Goal: Task Accomplishment & Management: Manage account settings

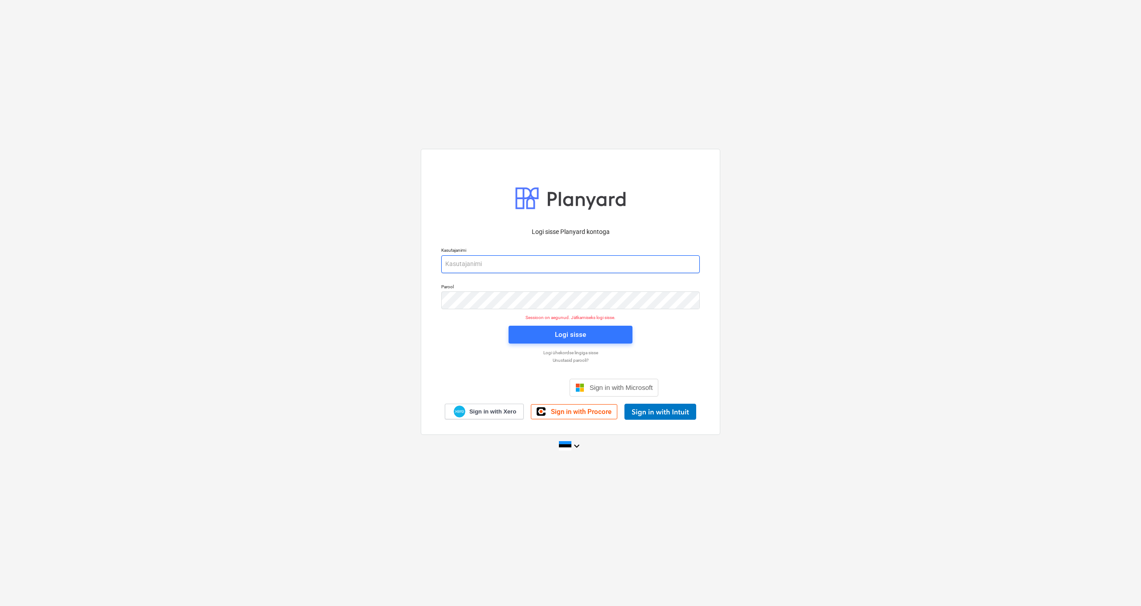
type input "[PERSON_NAME][EMAIL_ADDRESS][DOMAIN_NAME]"
click at [583, 335] on div "Logi sisse" at bounding box center [570, 335] width 31 height 12
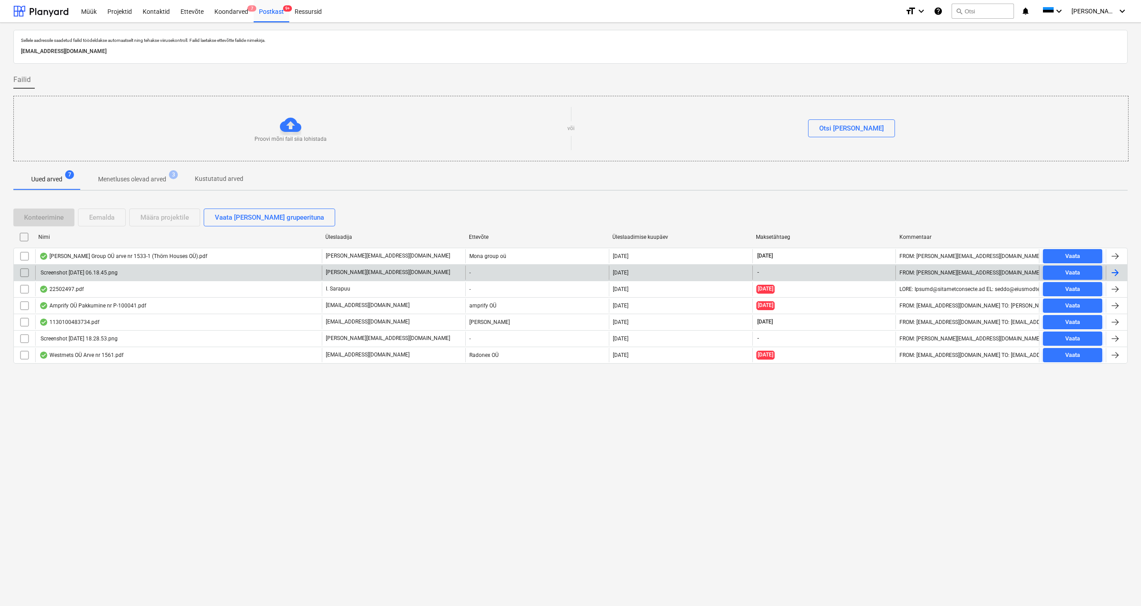
click at [75, 272] on div "Screenshot [DATE] 06.18.45.png" at bounding box center [78, 273] width 78 height 6
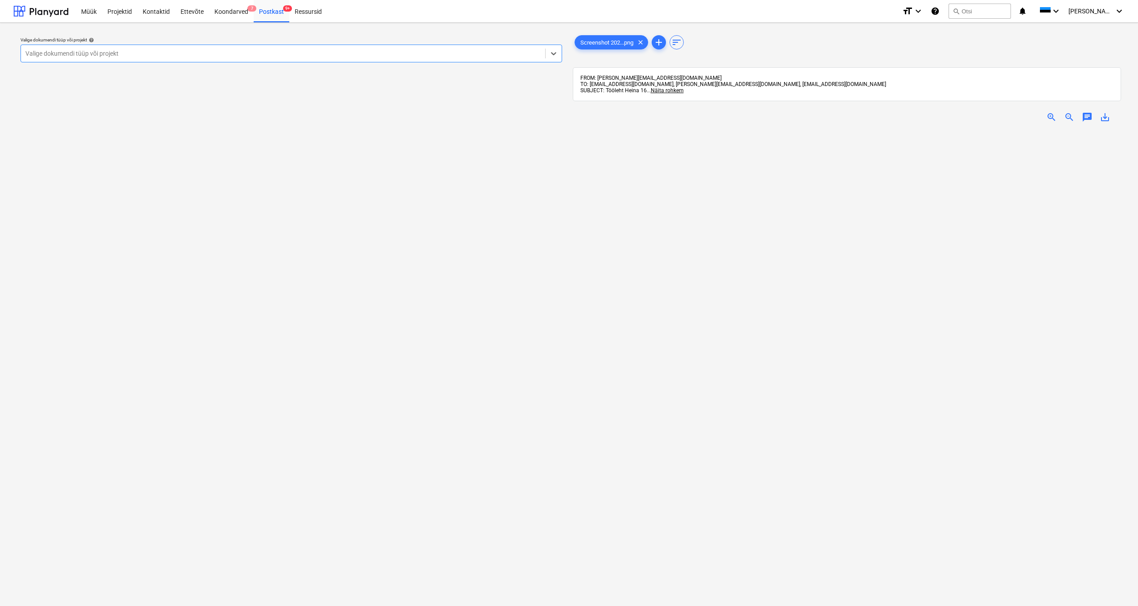
click at [103, 54] on div "Valige dokumendi tüüp või projekt" at bounding box center [282, 53] width 515 height 7
type input "Heina"
click at [45, 606] on div "Heina 16" at bounding box center [569, 617] width 1138 height 7
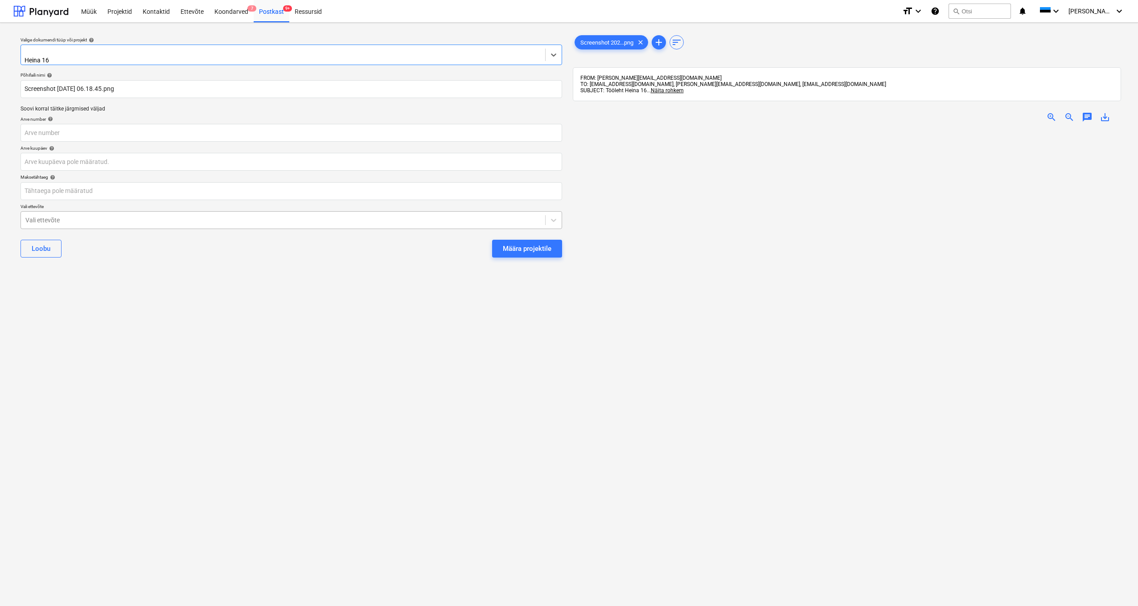
click at [45, 218] on div "Vali ettevõte" at bounding box center [282, 220] width 515 height 7
type input "thö"
click at [510, 246] on div "Määra projektile" at bounding box center [527, 252] width 49 height 12
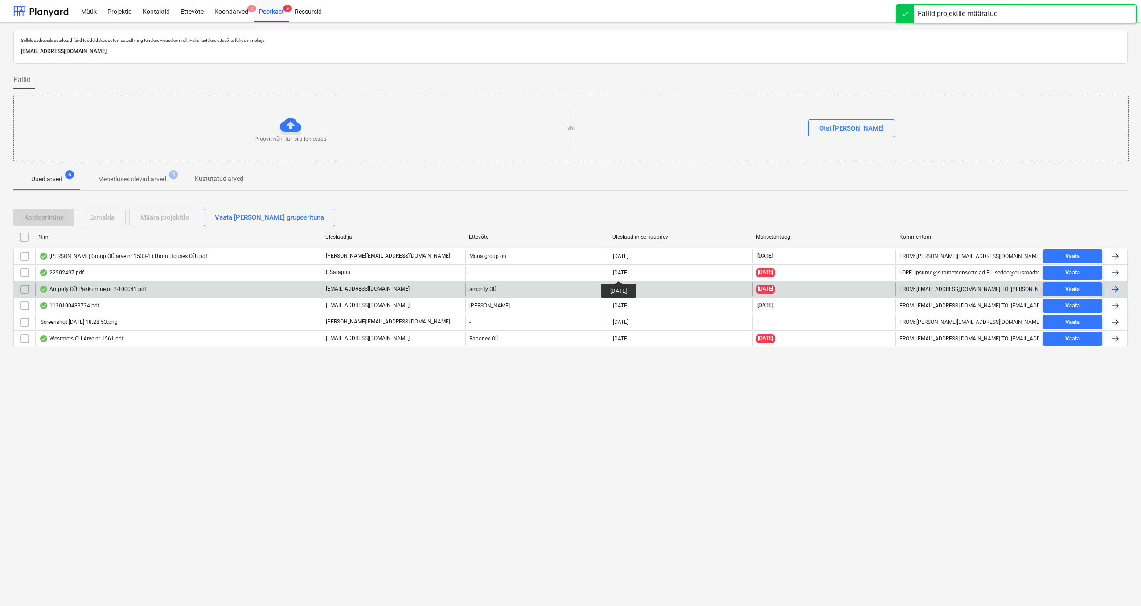
click at [74, 292] on div "Amprify OÜ Pakkumine nr P-100041.pdf" at bounding box center [92, 289] width 107 height 7
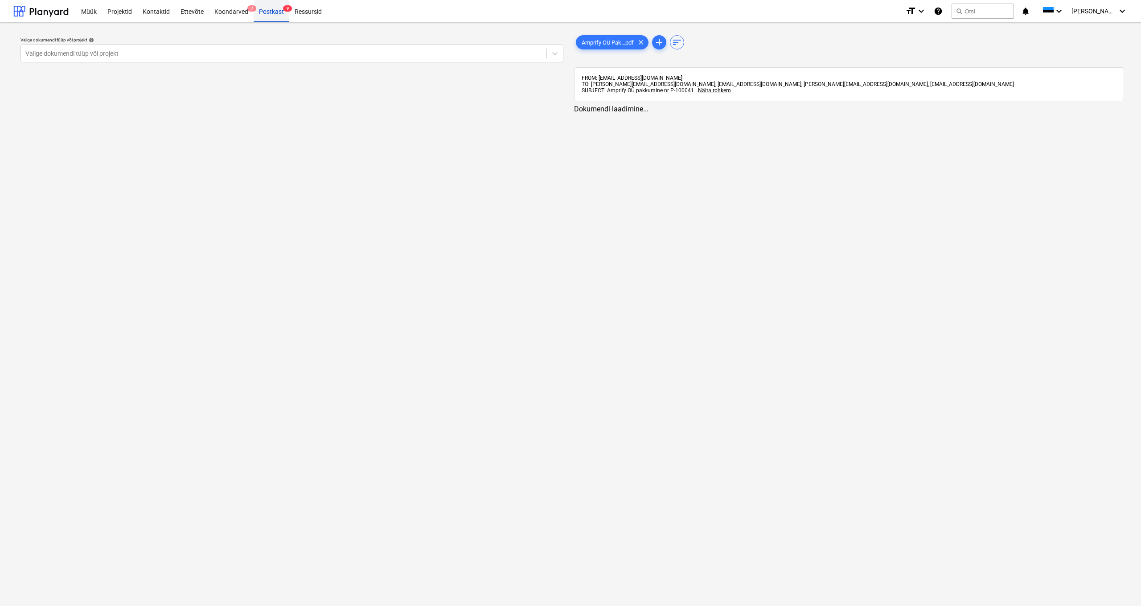
click at [270, 12] on div "Postkast 9" at bounding box center [272, 11] width 36 height 23
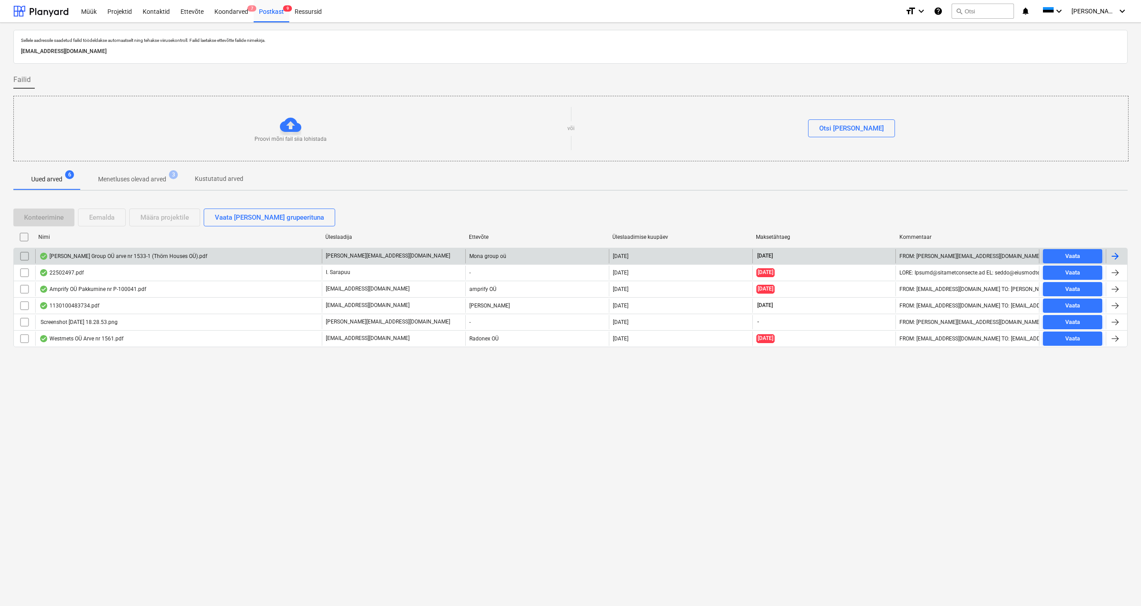
click at [86, 259] on div "[PERSON_NAME] Group OÜ arve nr 1533-1 (Thörn Houses OÜ).pdf" at bounding box center [123, 256] width 168 height 7
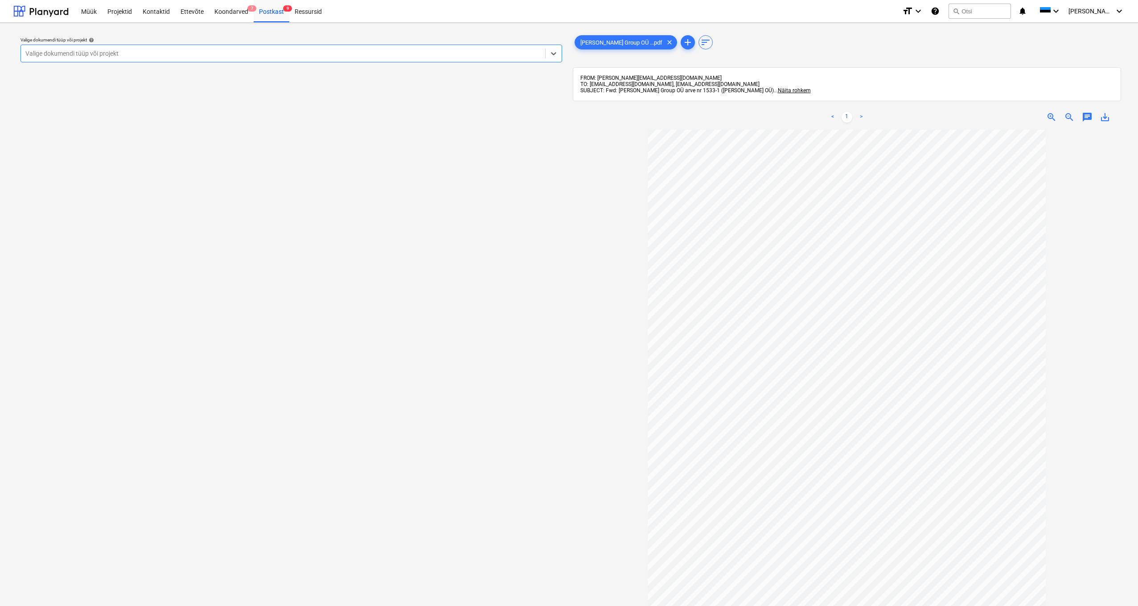
click at [75, 52] on div "Valige dokumendi tüüp või projekt" at bounding box center [282, 53] width 515 height 7
type input "viigi"
click at [40, 606] on div "Viigi 16" at bounding box center [569, 617] width 1138 height 7
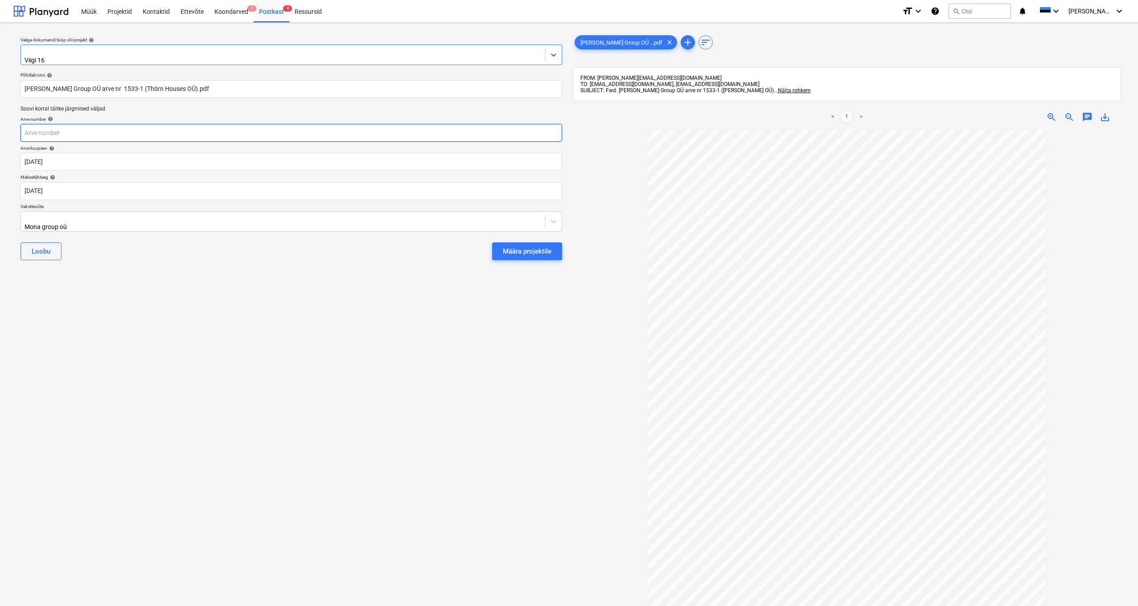
click at [33, 127] on input "text" at bounding box center [292, 133] width 542 height 18
type input "1533/1"
click at [525, 246] on div "Määra projektile" at bounding box center [527, 252] width 49 height 12
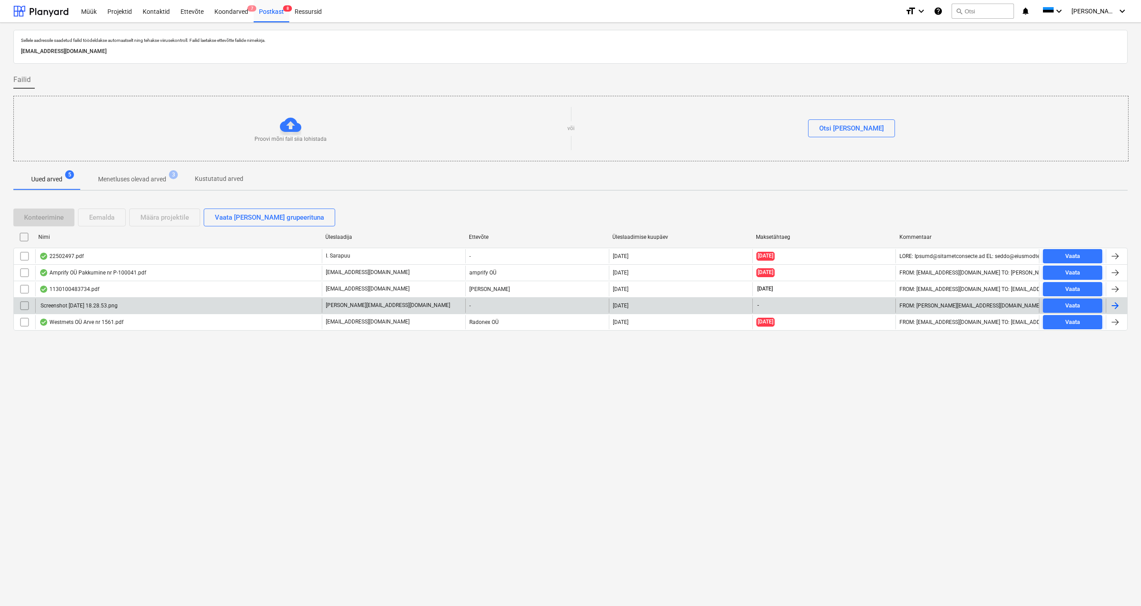
click at [63, 307] on div "Screenshot [DATE] 18.28.53.png" at bounding box center [78, 306] width 78 height 6
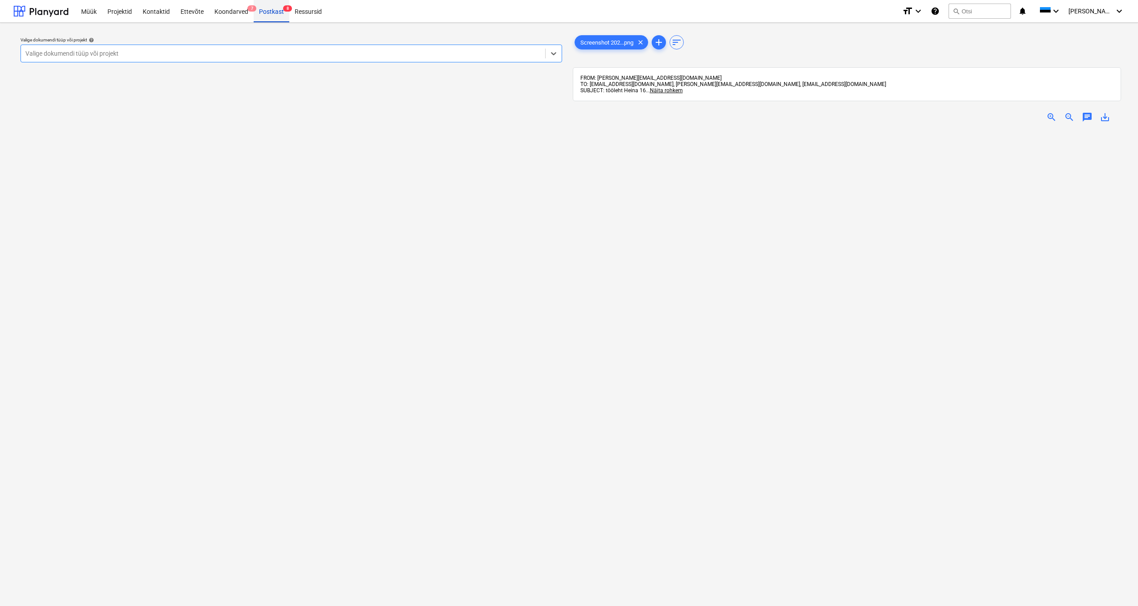
click at [276, 11] on div "Postkast 8" at bounding box center [272, 11] width 36 height 23
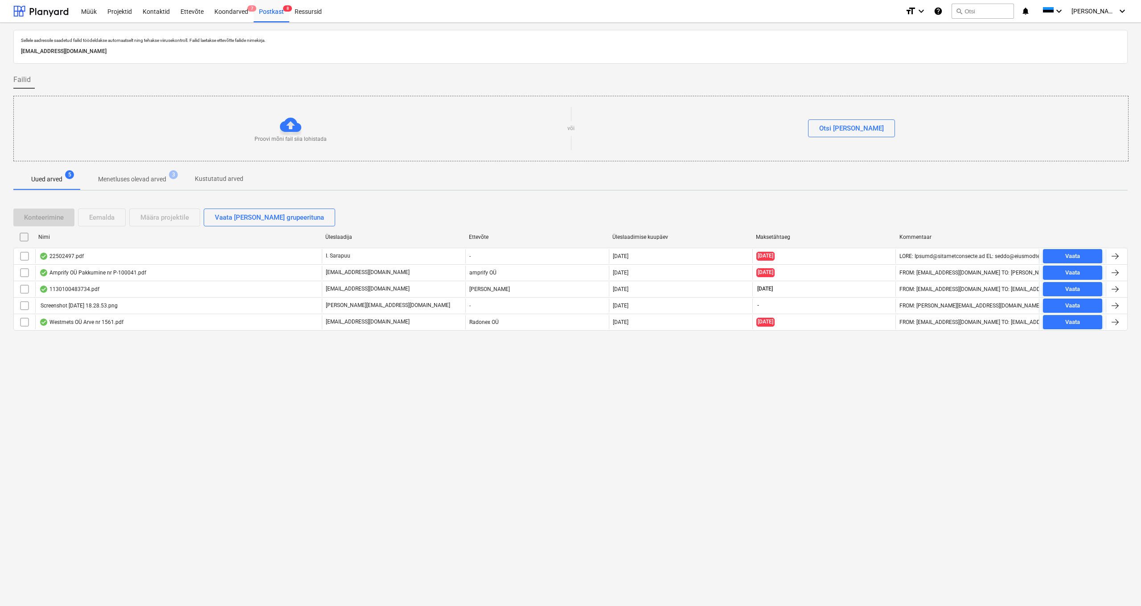
click at [988, 10] on div "Projekti nimekirja ületoomine ebaõnnestus" at bounding box center [985, 9] width 134 height 11
click at [980, 12] on div "Projekti nimekirja ületoomine ebaõnnestus" at bounding box center [985, 9] width 134 height 11
click at [986, 10] on div "Projekti nimekirja ületoomine ebaõnnestus" at bounding box center [985, 9] width 134 height 11
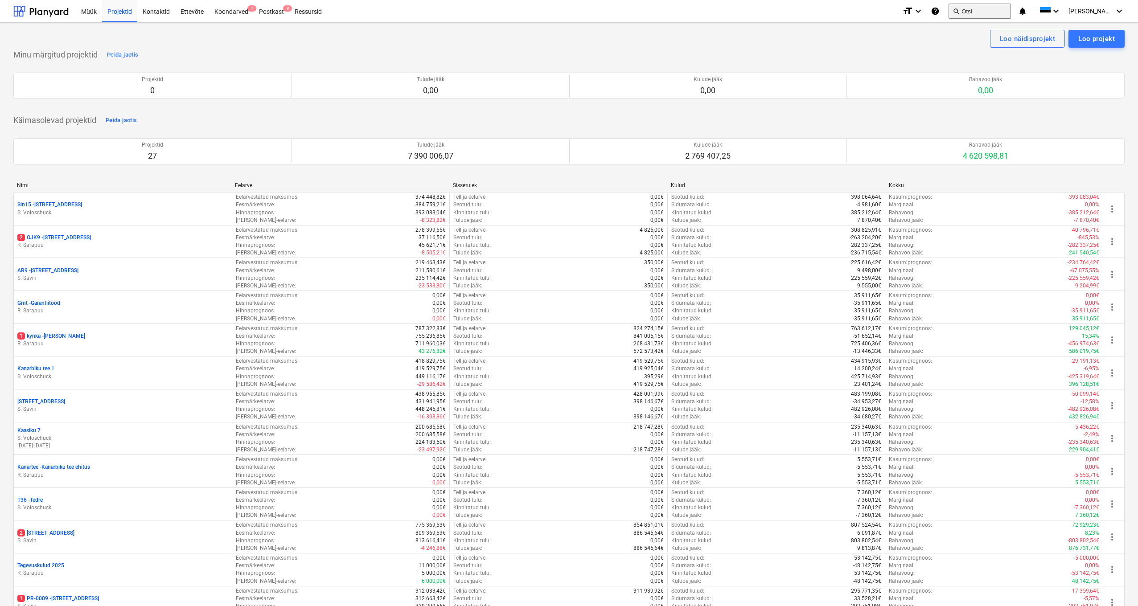
click at [987, 11] on button "search Otsi" at bounding box center [980, 11] width 62 height 15
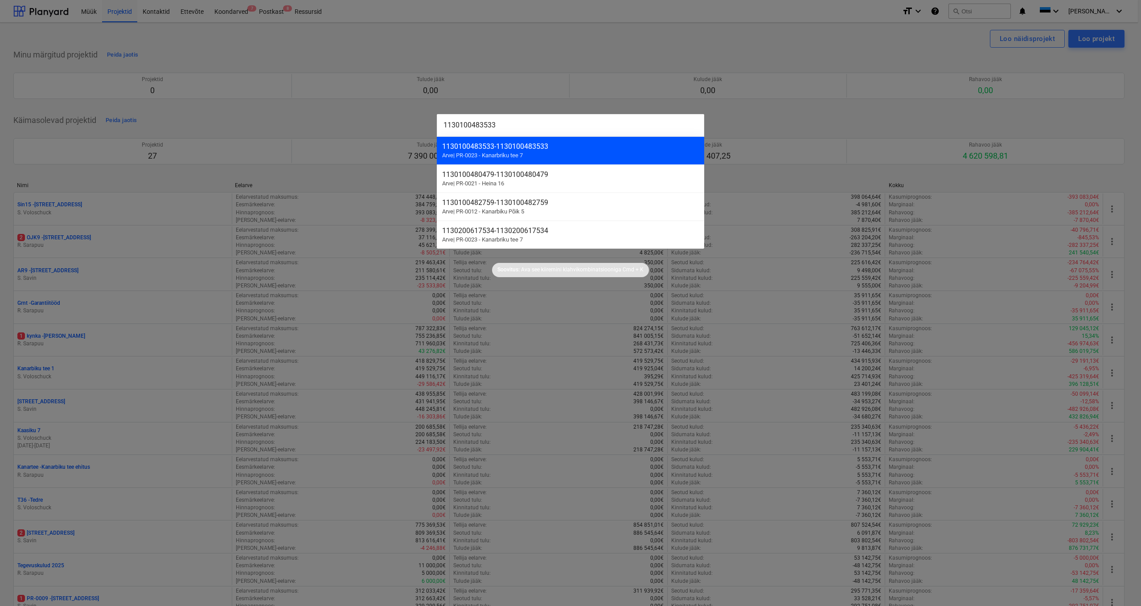
type input "1130100483533"
click at [468, 147] on div "1130100483533 - 1130100483533" at bounding box center [570, 146] width 257 height 8
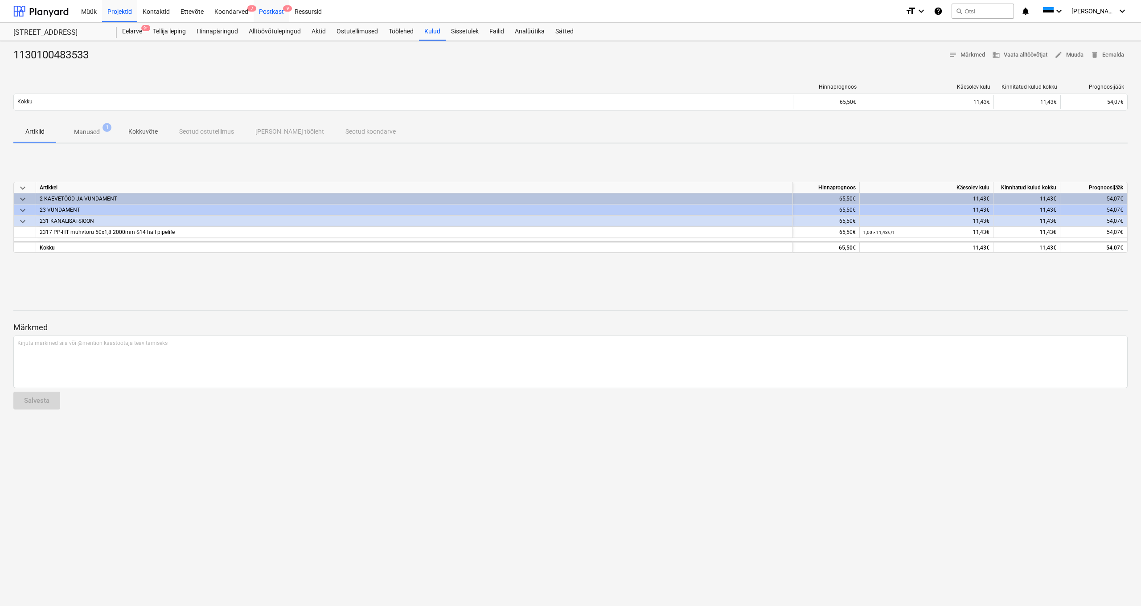
click at [266, 11] on div "Postkast 9" at bounding box center [272, 11] width 36 height 23
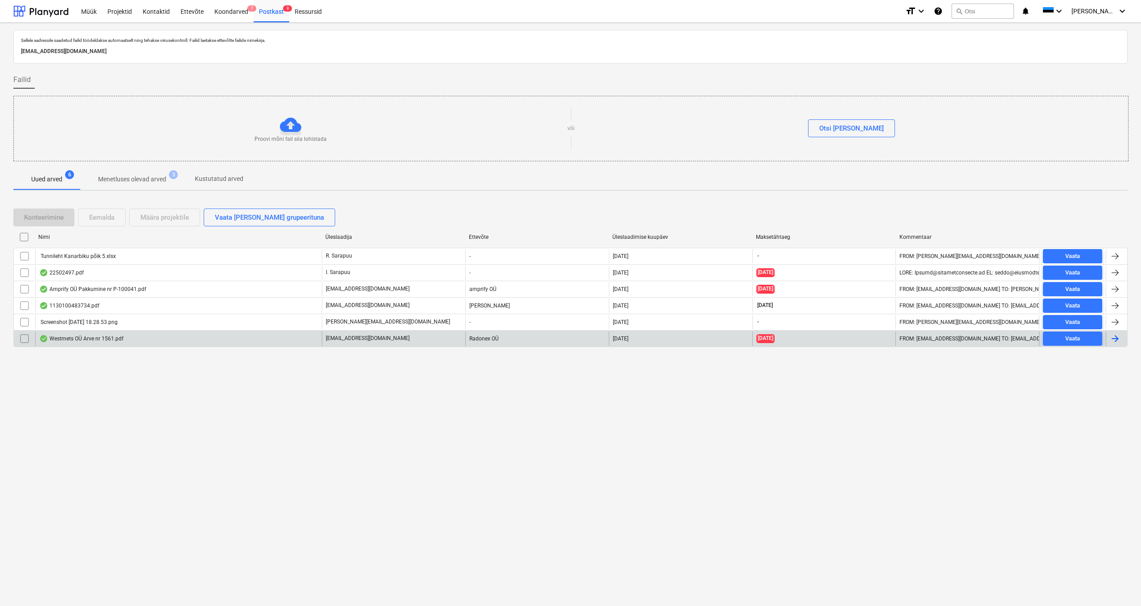
click at [89, 338] on div "Westmets OÜ Arve nr 1561.pdf" at bounding box center [81, 338] width 84 height 7
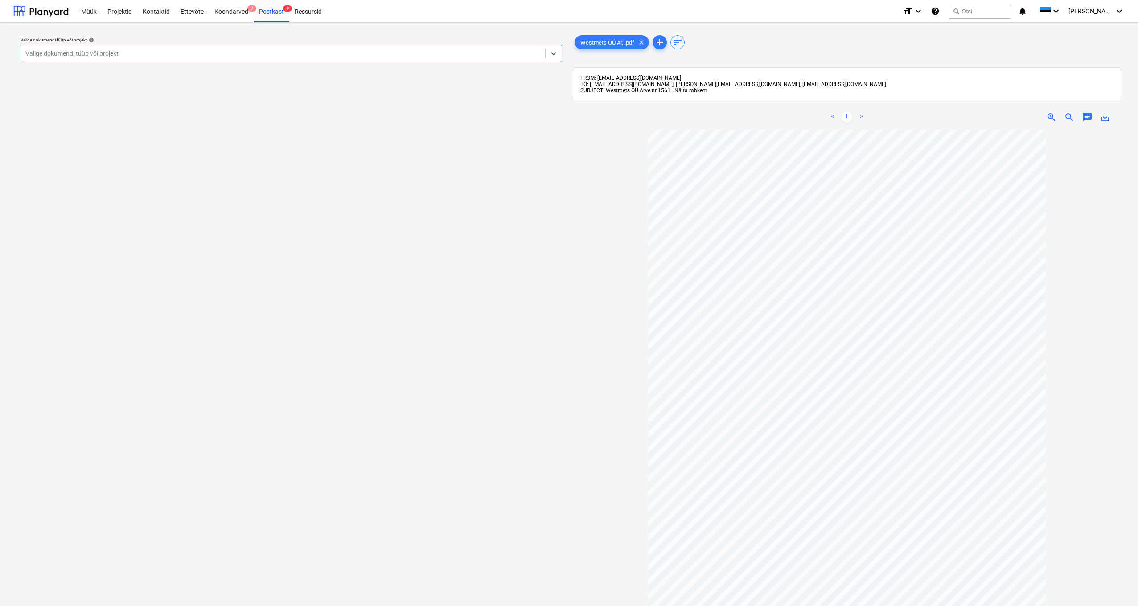
click at [690, 90] on span "Näita rohkem" at bounding box center [690, 90] width 33 height 6
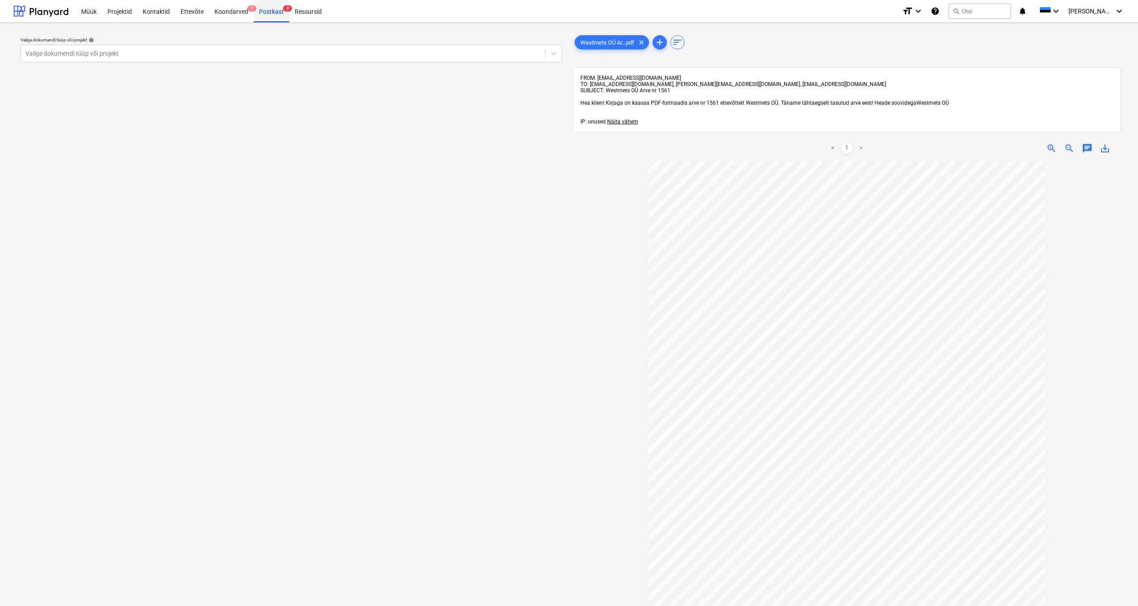
click at [276, 12] on div "Postkast 9" at bounding box center [272, 11] width 36 height 23
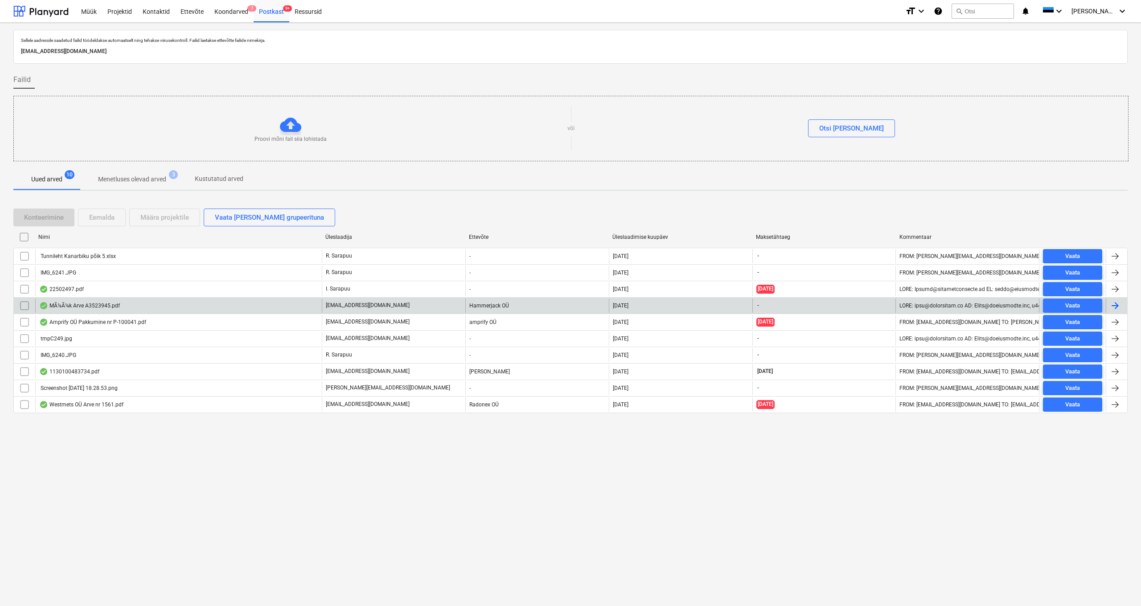
click at [95, 306] on div "MÃ¼Ã¼k Arve A3523945.pdf" at bounding box center [79, 305] width 81 height 7
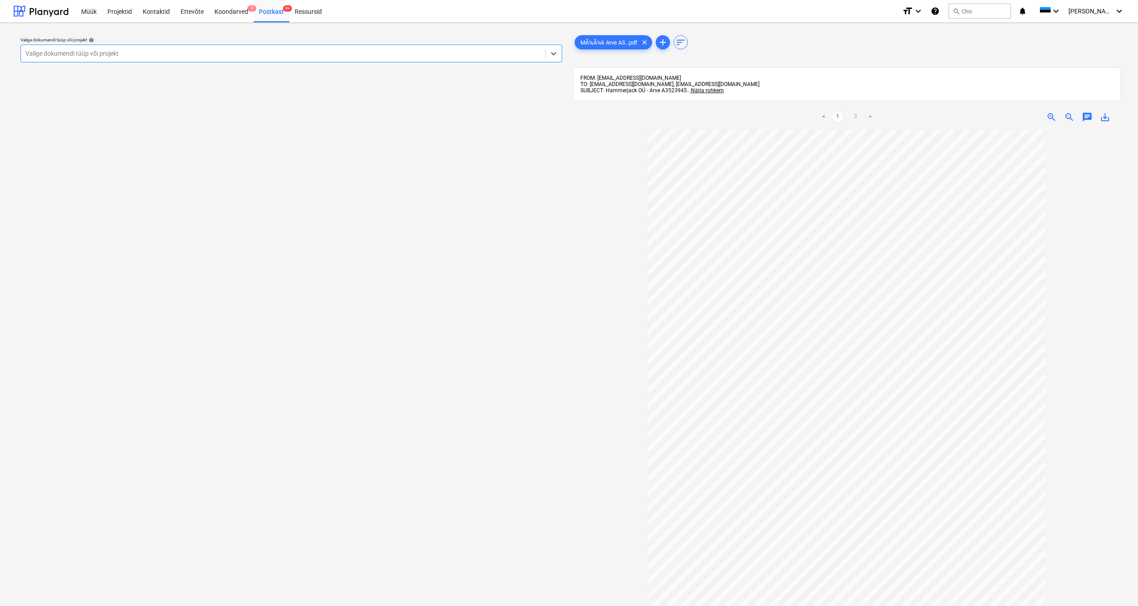
click at [825, 116] on link "2" at bounding box center [855, 117] width 11 height 11
click at [700, 93] on span "Näita rohkem" at bounding box center [707, 90] width 33 height 6
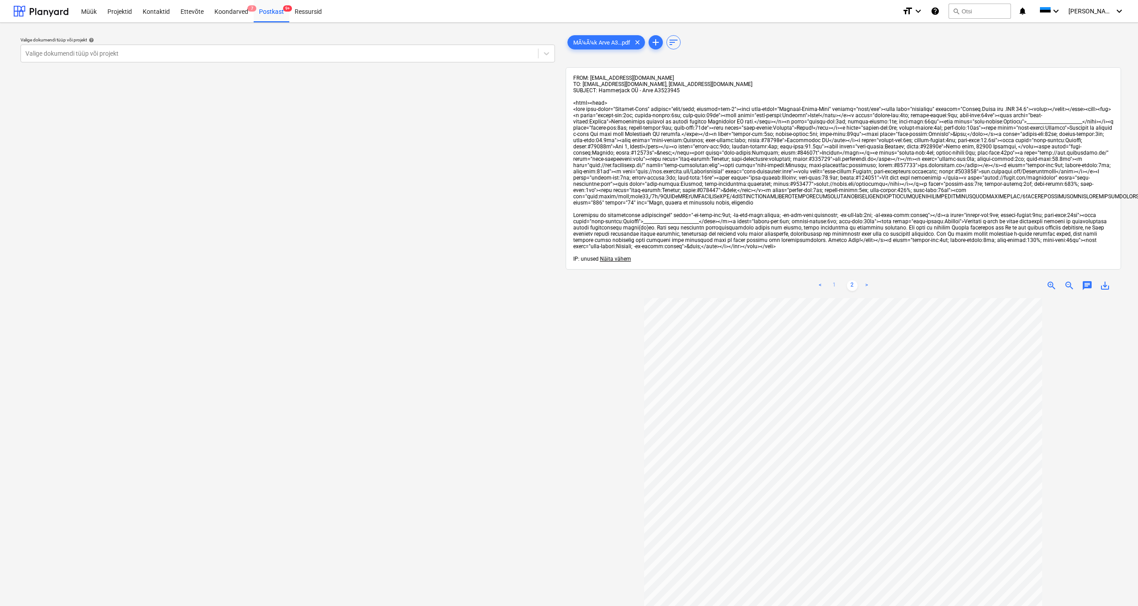
click at [825, 285] on link "1" at bounding box center [834, 285] width 11 height 11
click at [620, 259] on span "Näita vähem" at bounding box center [615, 259] width 31 height 6
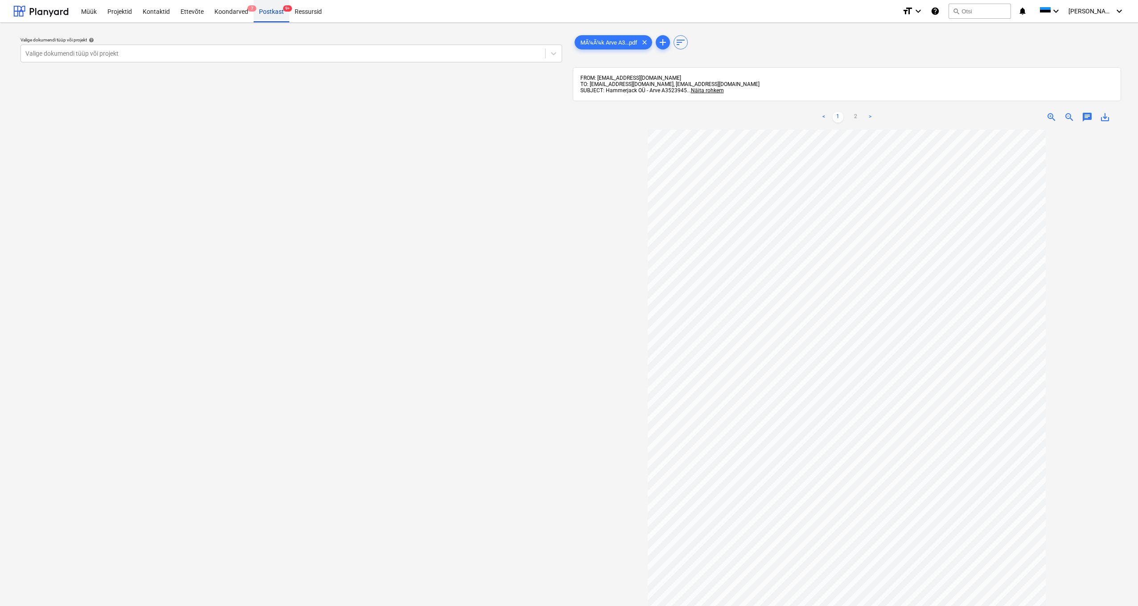
click at [271, 12] on div "Postkast 9+" at bounding box center [272, 11] width 36 height 23
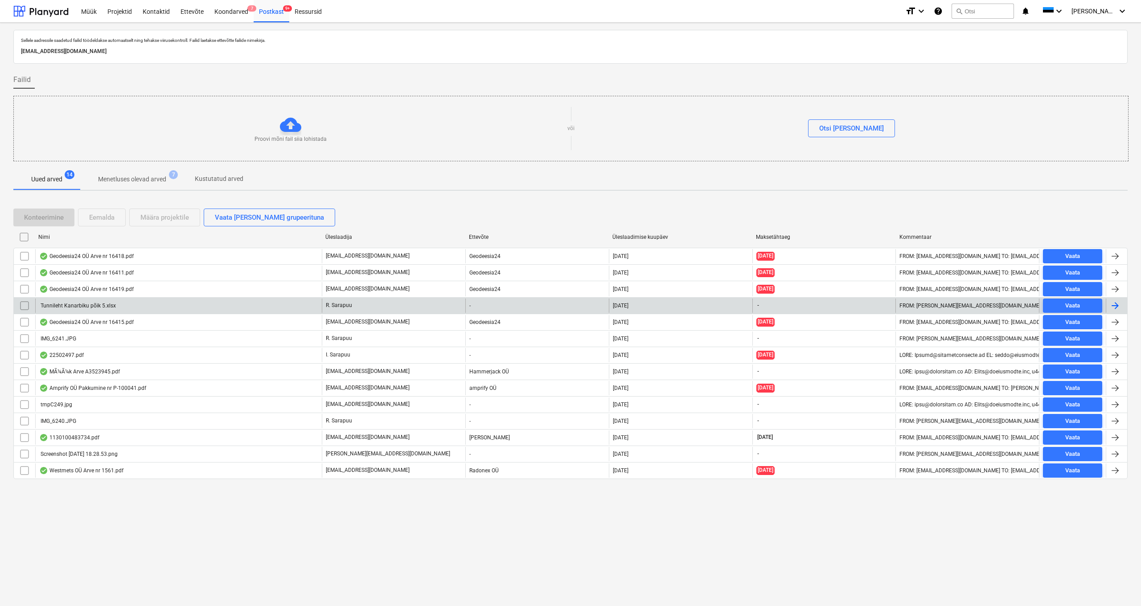
click at [100, 305] on div "Tunnileht Kanarbiku põik 5.xlsx" at bounding box center [77, 306] width 77 height 6
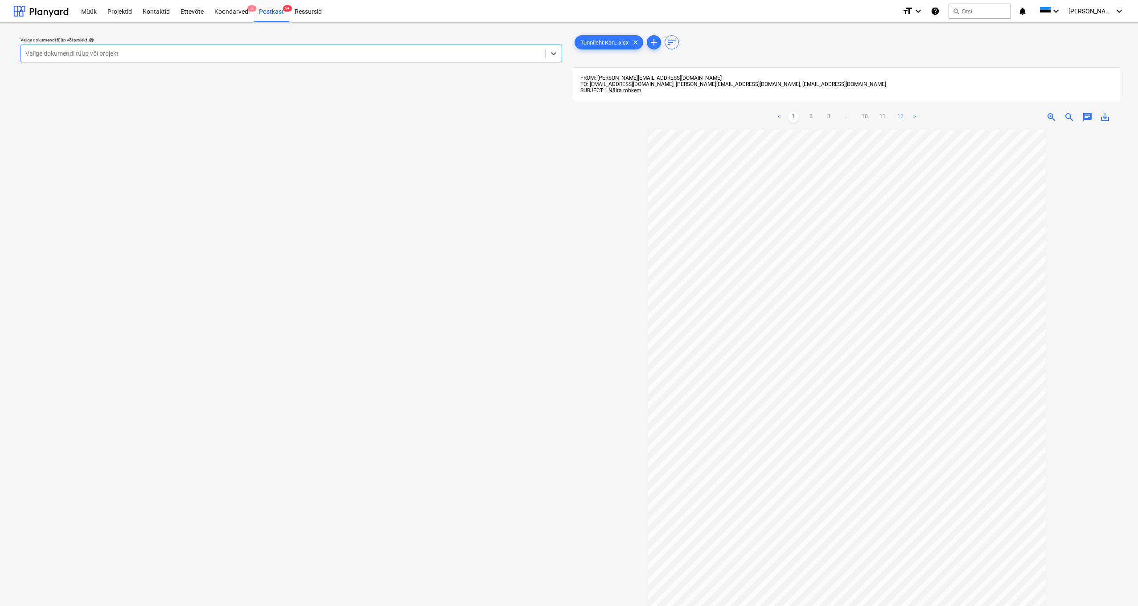
click at [825, 117] on link "12" at bounding box center [900, 117] width 11 height 11
click at [825, 115] on link "11" at bounding box center [882, 117] width 11 height 11
click at [825, 114] on link "10" at bounding box center [864, 117] width 11 height 11
click at [825, 114] on link "9" at bounding box center [855, 117] width 11 height 11
click at [825, 111] on div "< 1 2 3 ... 8 9 10 11 12 >" at bounding box center [847, 117] width 182 height 25
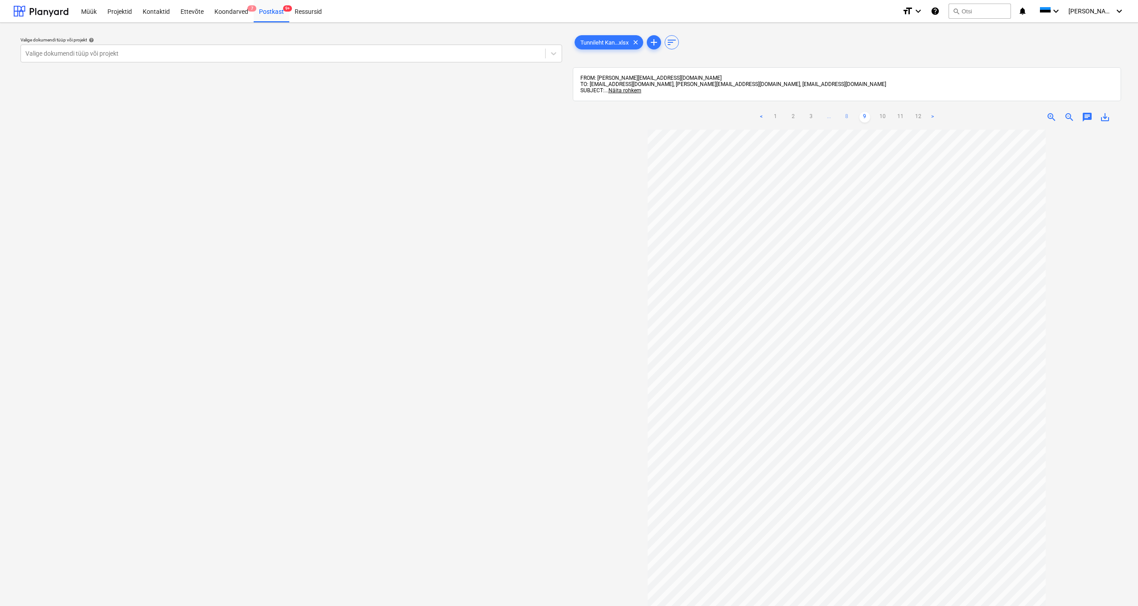
click at [825, 115] on link "8" at bounding box center [847, 117] width 11 height 11
click at [825, 114] on link "7" at bounding box center [838, 117] width 11 height 11
click at [758, 114] on link "1" at bounding box center [757, 117] width 11 height 11
click at [264, 11] on div "Postkast 9+" at bounding box center [272, 11] width 36 height 23
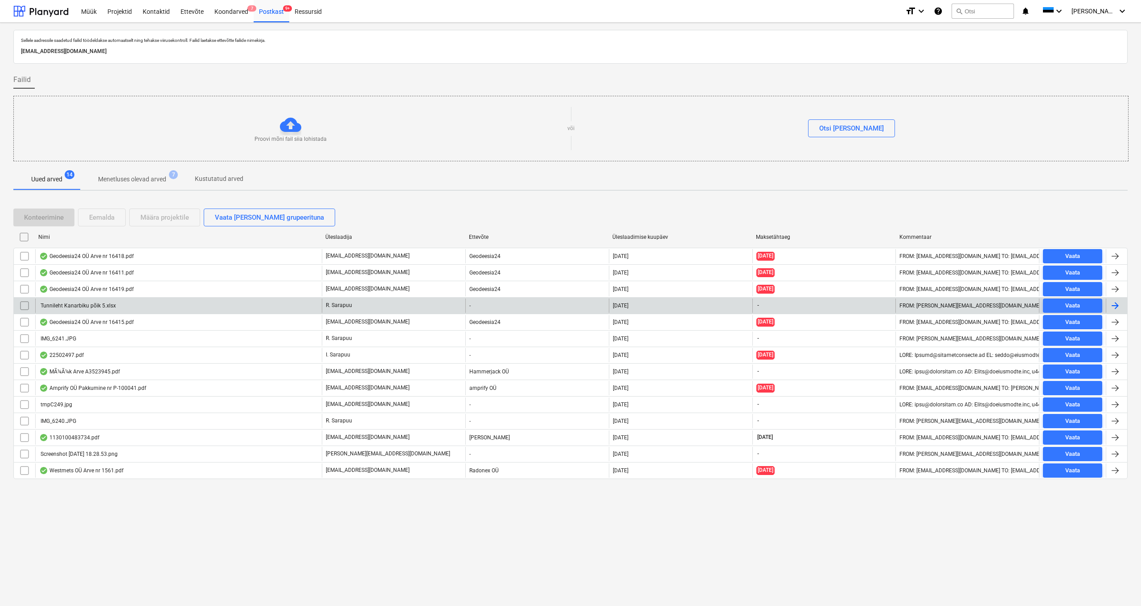
click at [73, 304] on div "Tunnileht Kanarbiku põik 5.xlsx" at bounding box center [77, 306] width 77 height 6
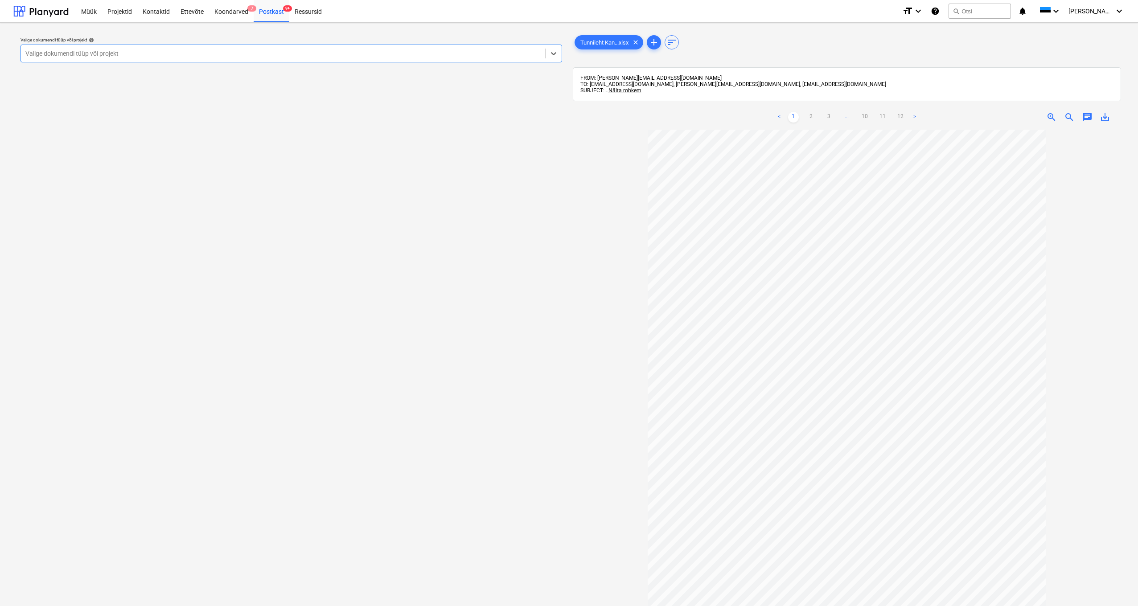
click at [37, 53] on div "Valige dokumendi tüüp või projekt" at bounding box center [282, 53] width 515 height 7
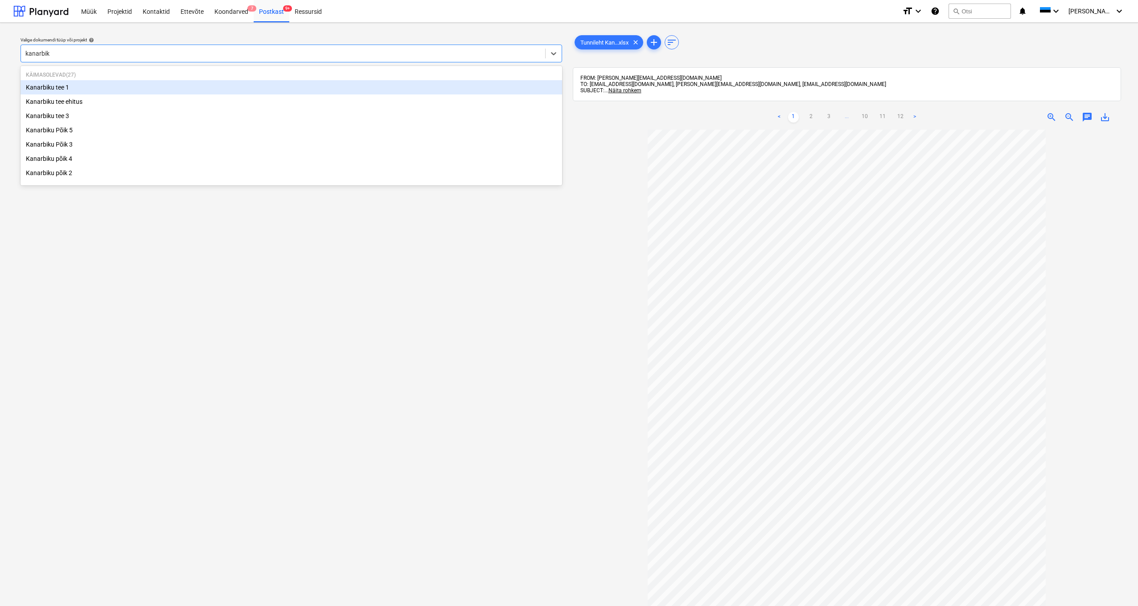
type input "kanarbiku"
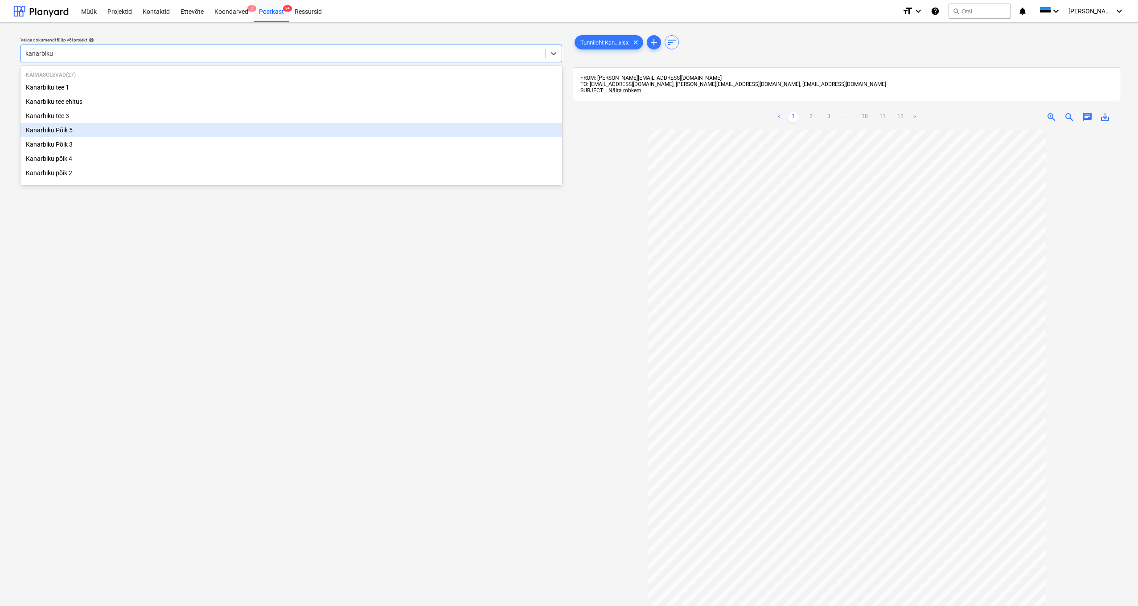
click at [67, 132] on div "Kanarbiku Põik 5" at bounding box center [292, 130] width 542 height 14
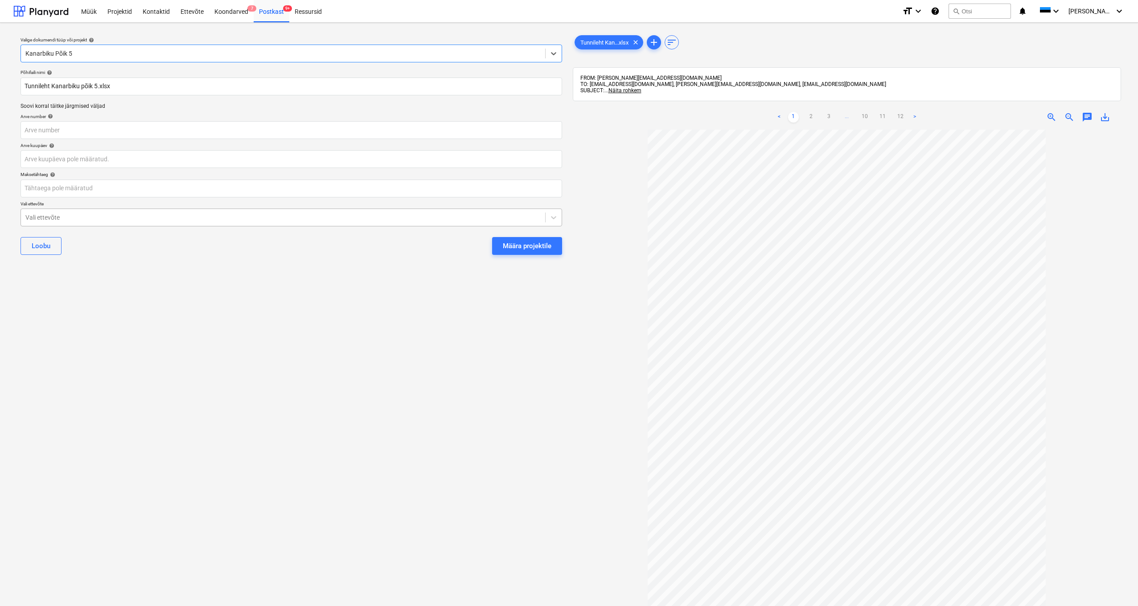
click at [24, 216] on div "Vali ettevõte" at bounding box center [283, 217] width 524 height 12
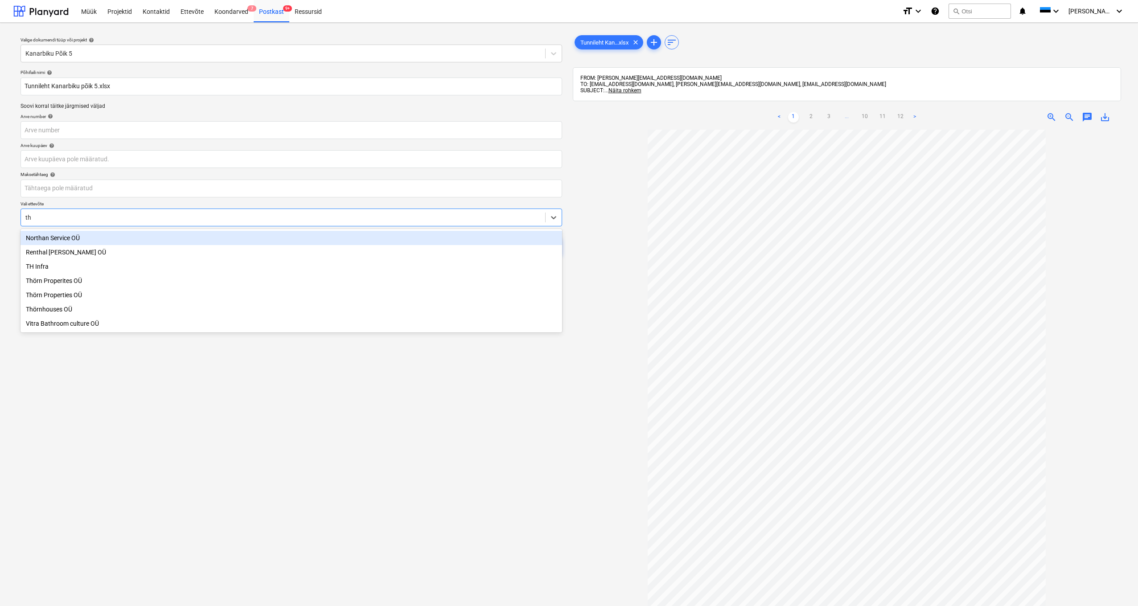
type input "thö"
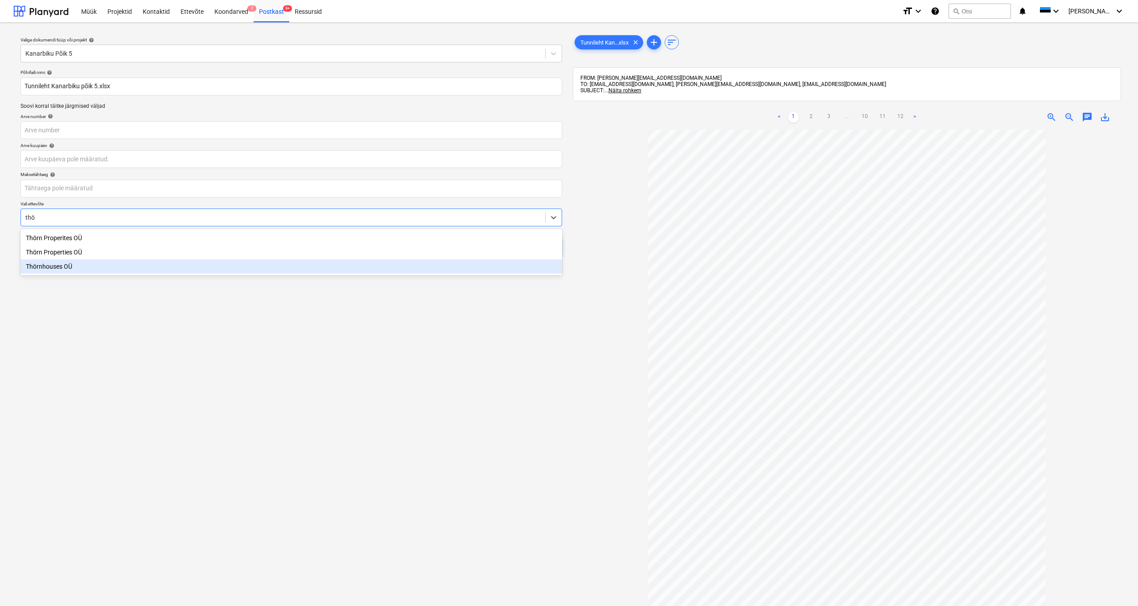
click at [55, 265] on div "Thörnhouses OÜ" at bounding box center [292, 266] width 542 height 14
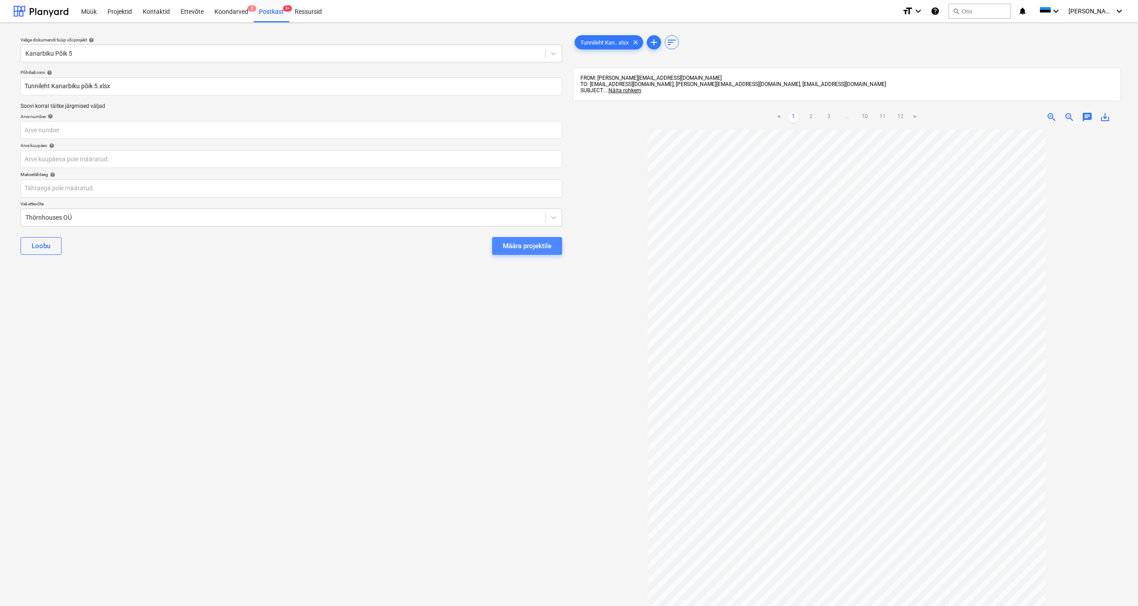
click at [533, 248] on div "Määra projektile" at bounding box center [527, 246] width 49 height 12
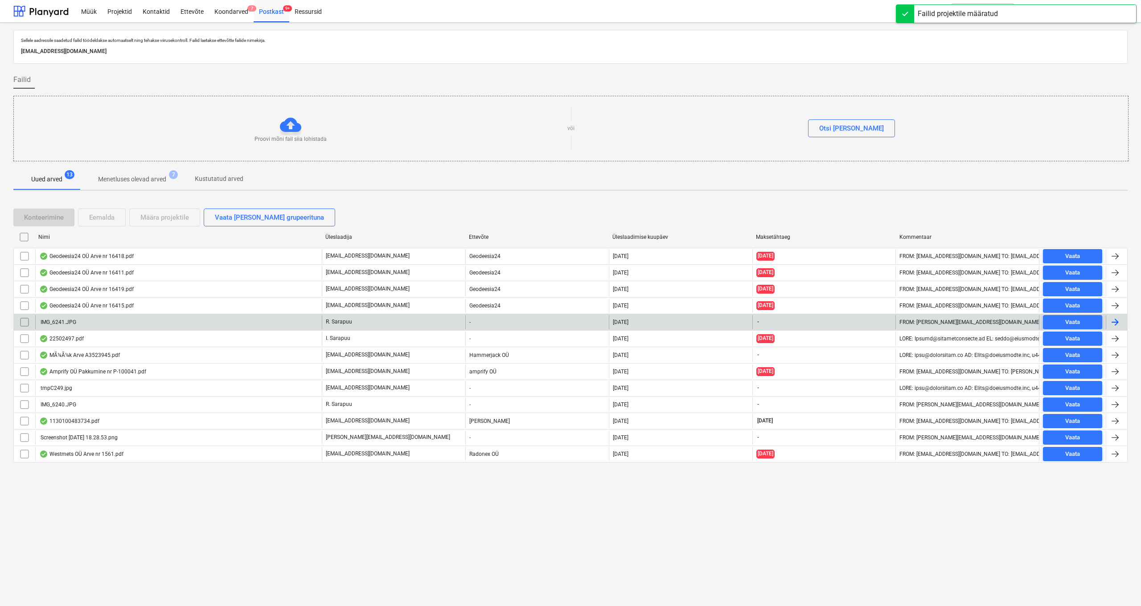
click at [64, 321] on div "IMG_6241.JPG" at bounding box center [57, 322] width 37 height 6
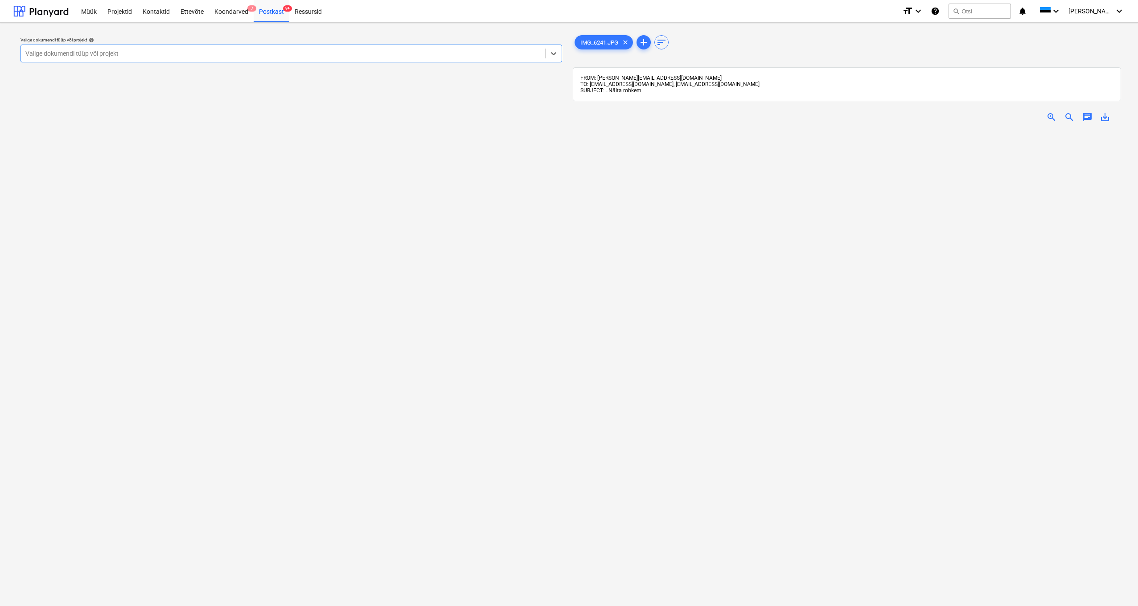
click at [626, 91] on span "Näita rohkem" at bounding box center [624, 90] width 33 height 6
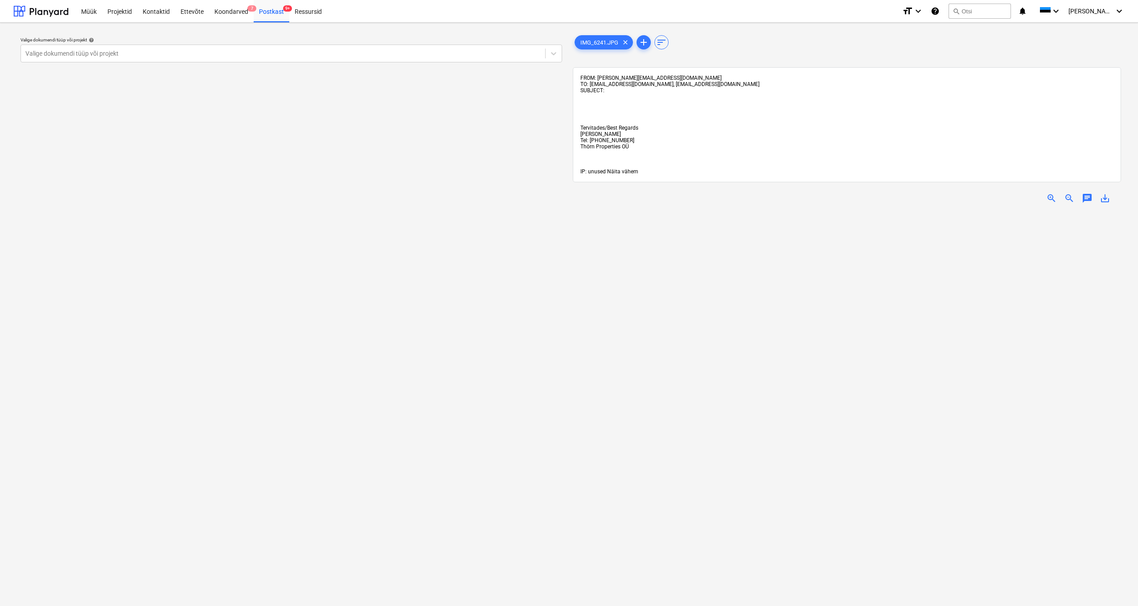
click at [623, 171] on span "Näita vähem" at bounding box center [622, 171] width 31 height 6
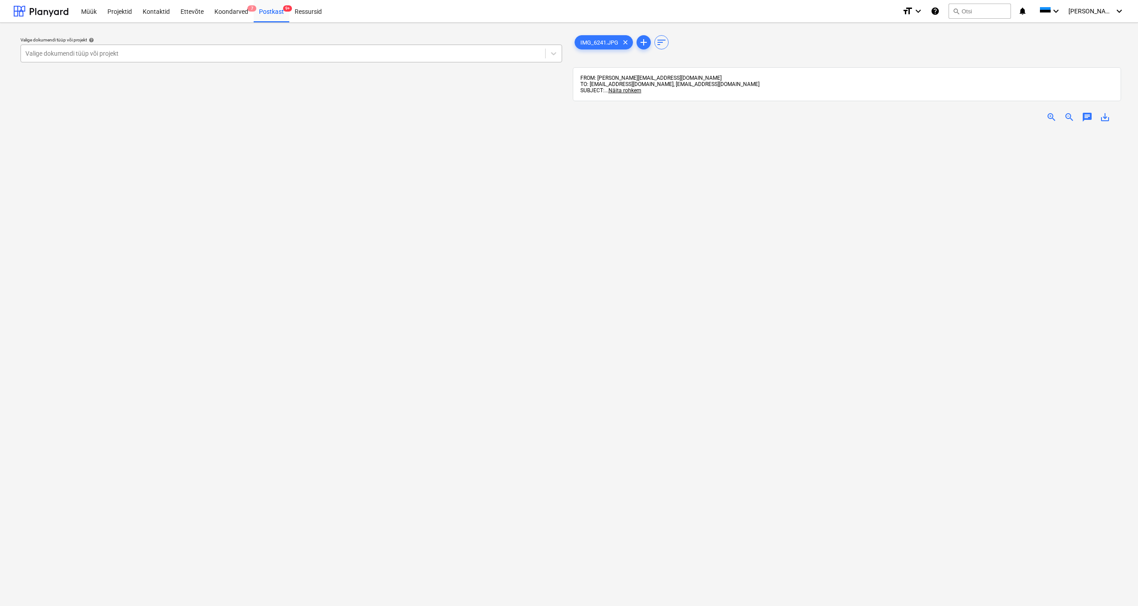
click at [40, 49] on div "Valige dokumendi tüüp või projekt" at bounding box center [283, 53] width 524 height 12
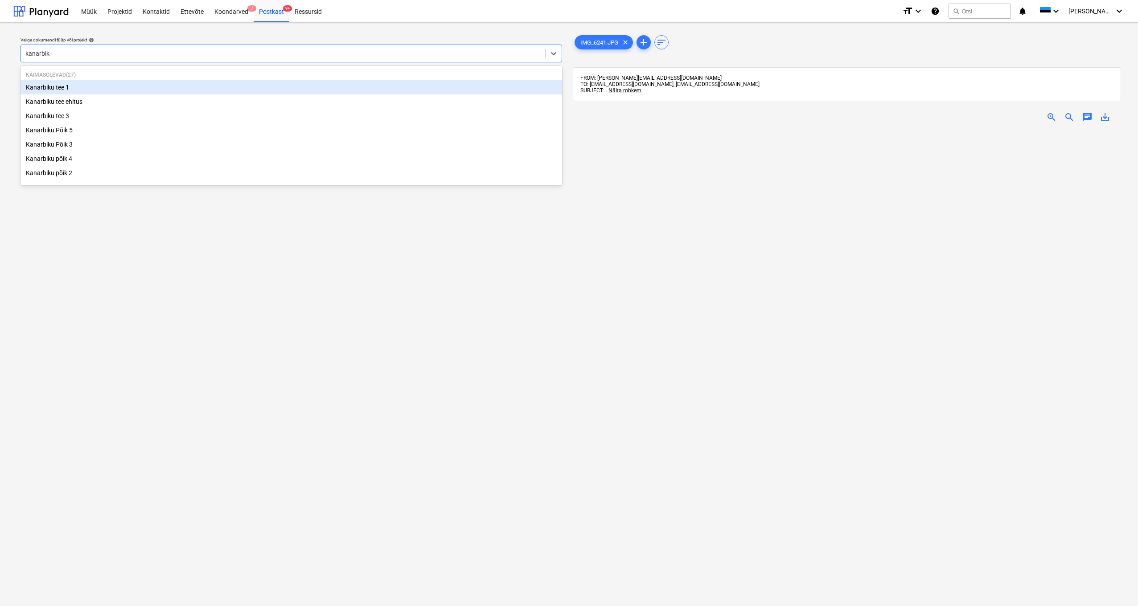
type input "kanarbiku"
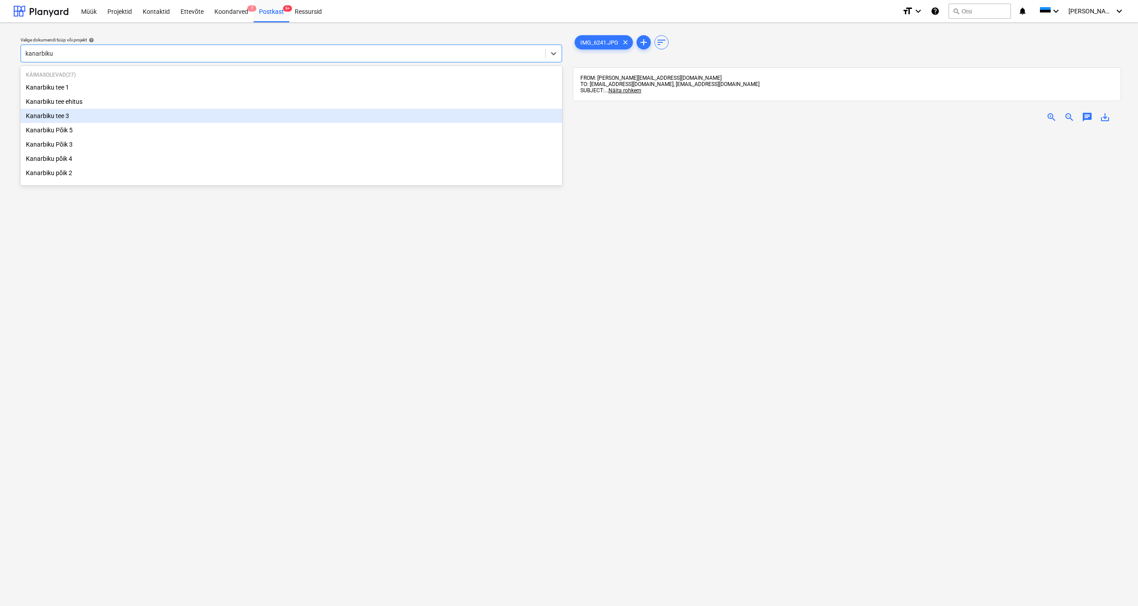
click at [63, 117] on div "Kanarbiku tee 3" at bounding box center [292, 116] width 542 height 14
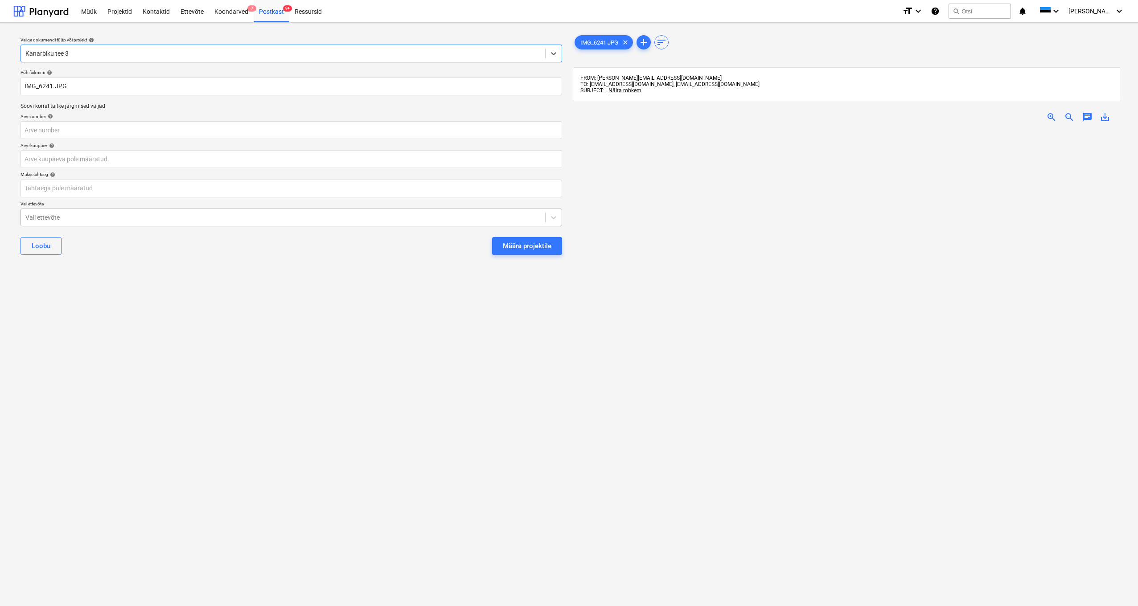
click at [35, 214] on div "Vali ettevõte" at bounding box center [282, 217] width 515 height 7
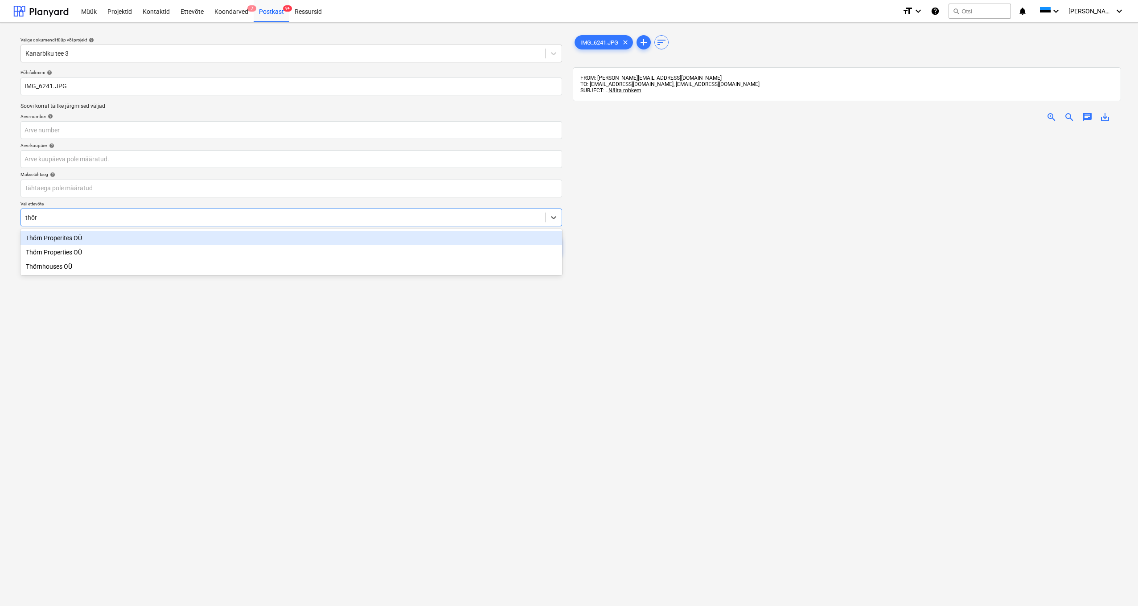
type input "thörn"
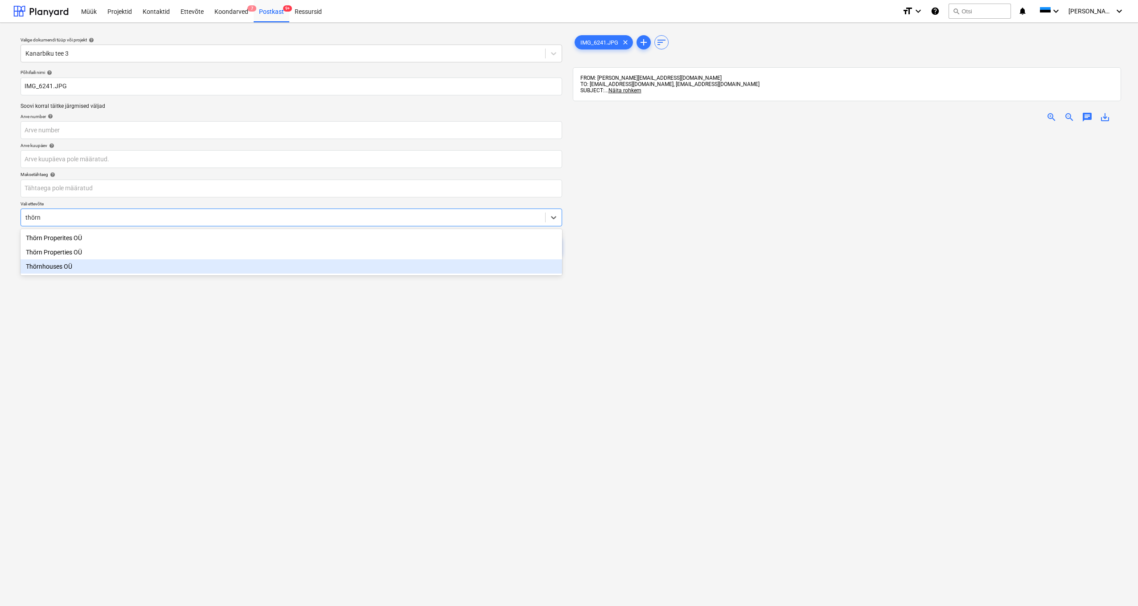
click at [58, 269] on div "Thörnhouses OÜ" at bounding box center [292, 266] width 542 height 14
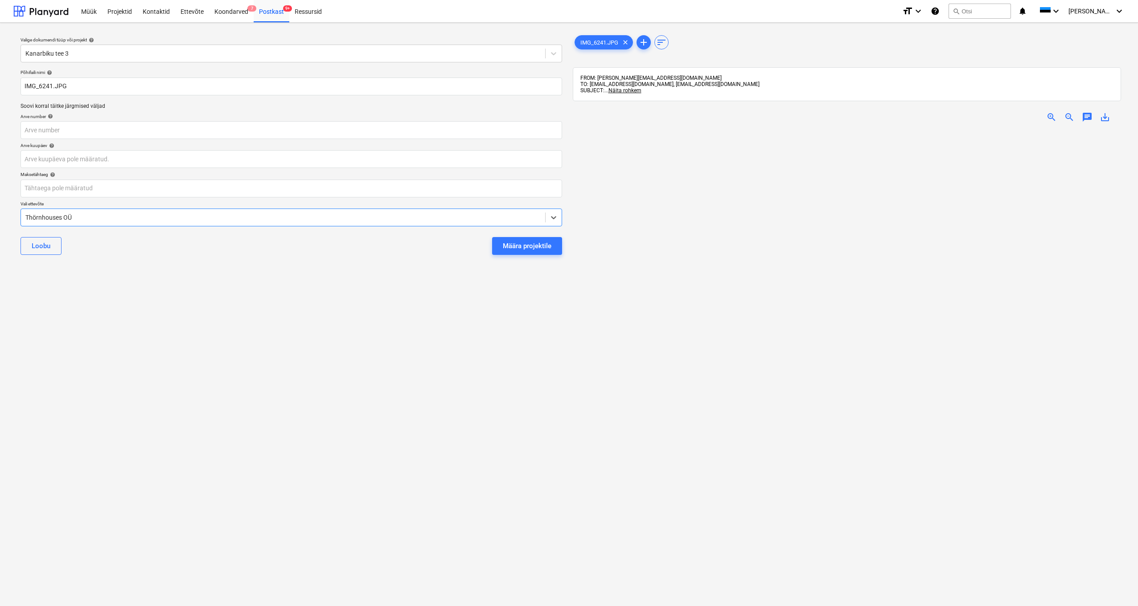
click at [516, 248] on div "Määra projektile" at bounding box center [527, 246] width 49 height 12
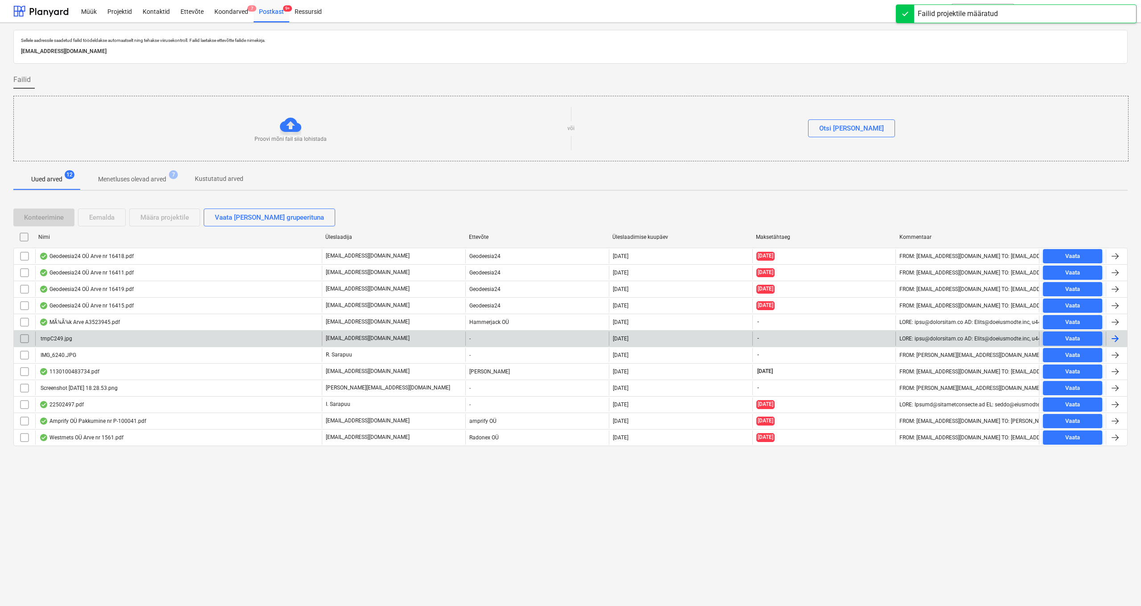
click at [59, 321] on div "tmpC249.jpg" at bounding box center [55, 339] width 33 height 6
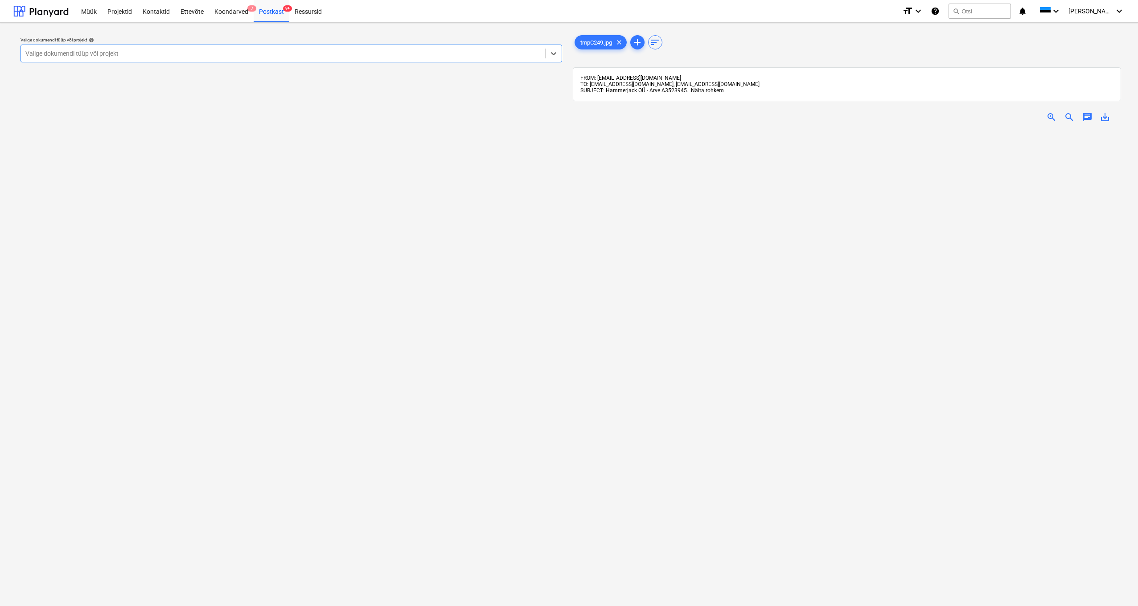
click at [713, 92] on span "Näita rohkem" at bounding box center [707, 90] width 33 height 6
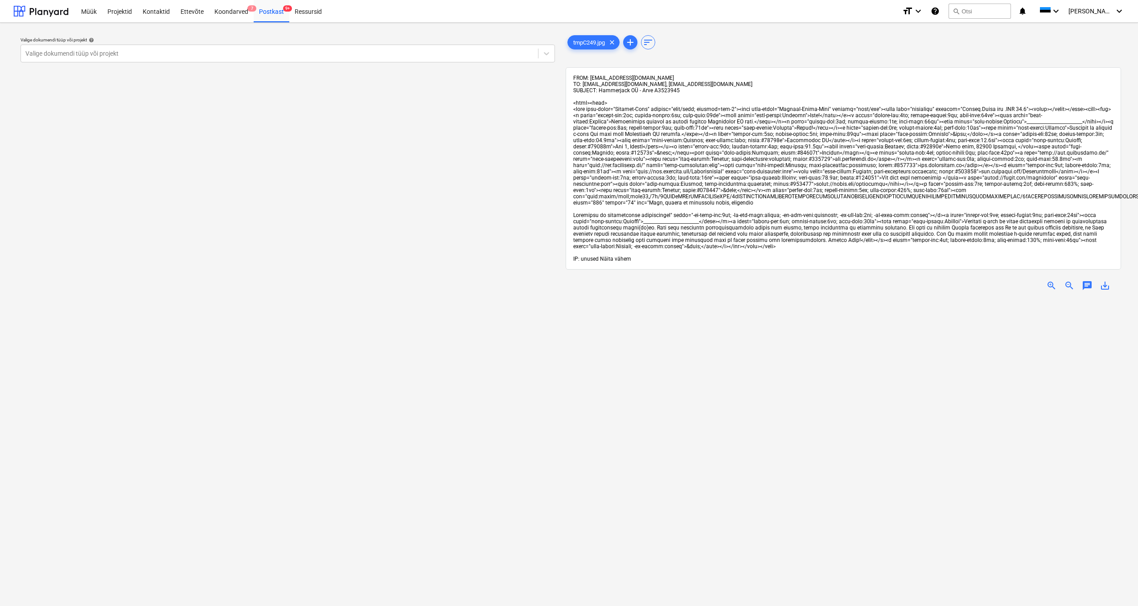
click at [611, 257] on span "Näita vähem" at bounding box center [615, 259] width 31 height 6
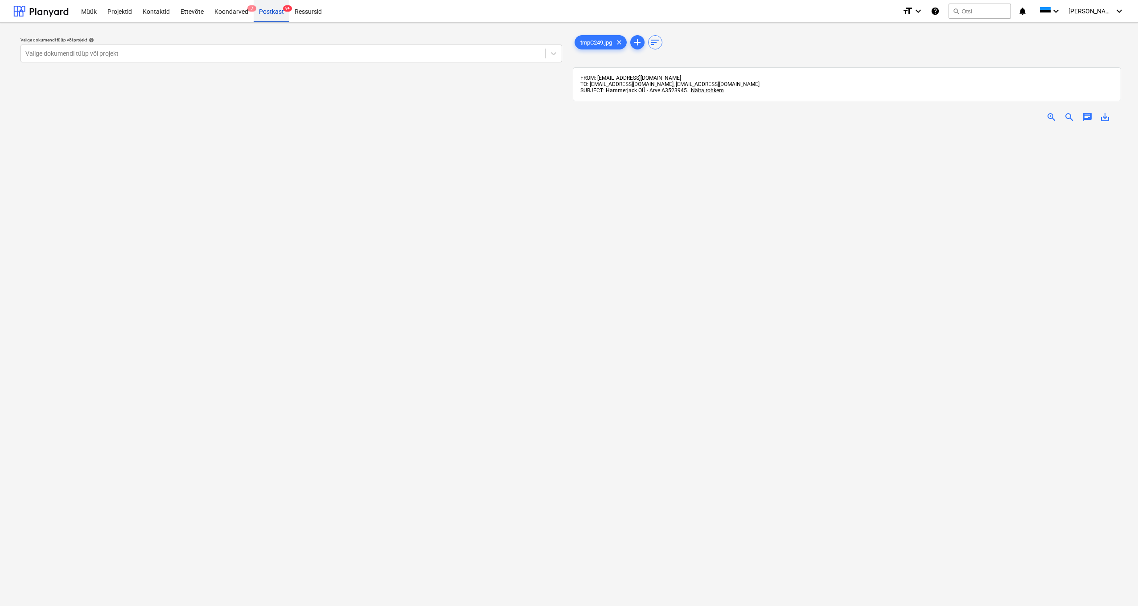
click at [268, 11] on div "Postkast 9+" at bounding box center [272, 11] width 36 height 23
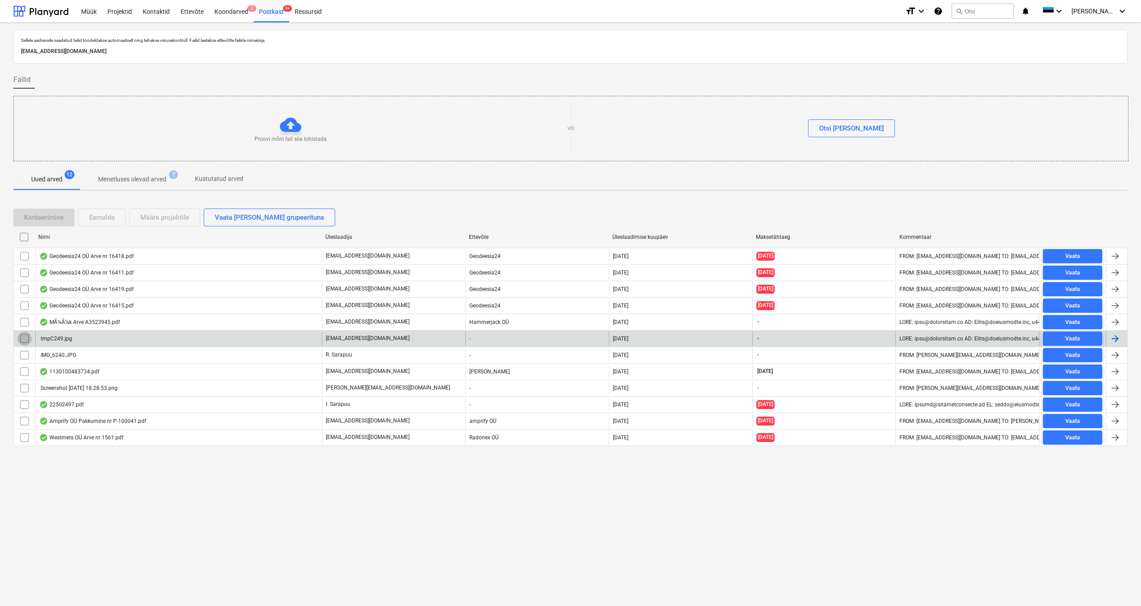
click at [25, 321] on input "checkbox" at bounding box center [24, 339] width 14 height 14
click at [102, 218] on div "Eemalda" at bounding box center [101, 218] width 25 height 12
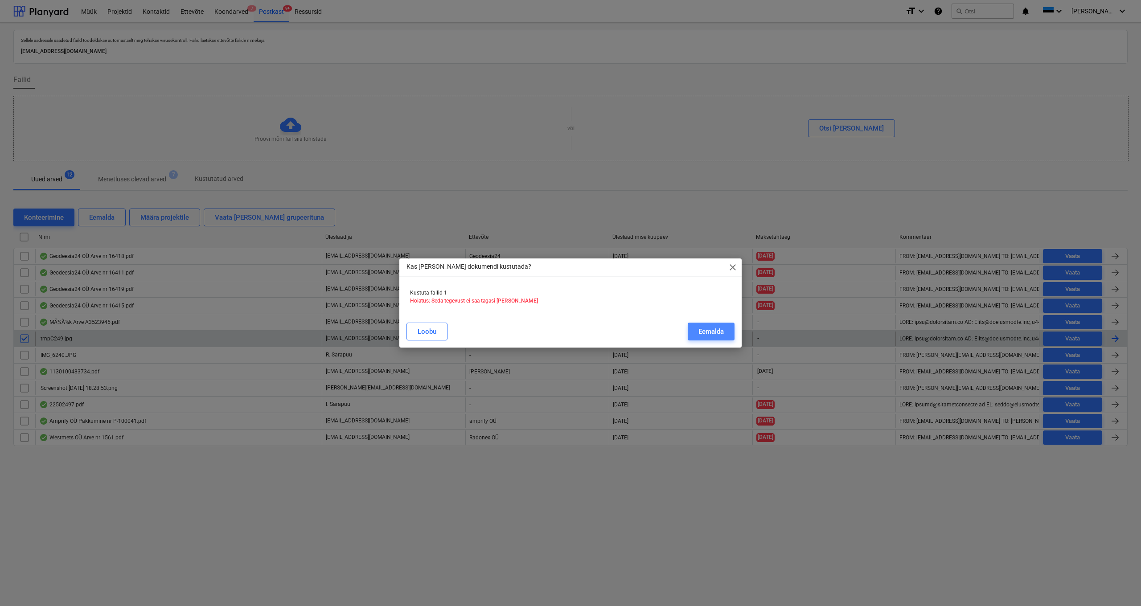
click at [726, 321] on button "Eemalda" at bounding box center [711, 332] width 47 height 18
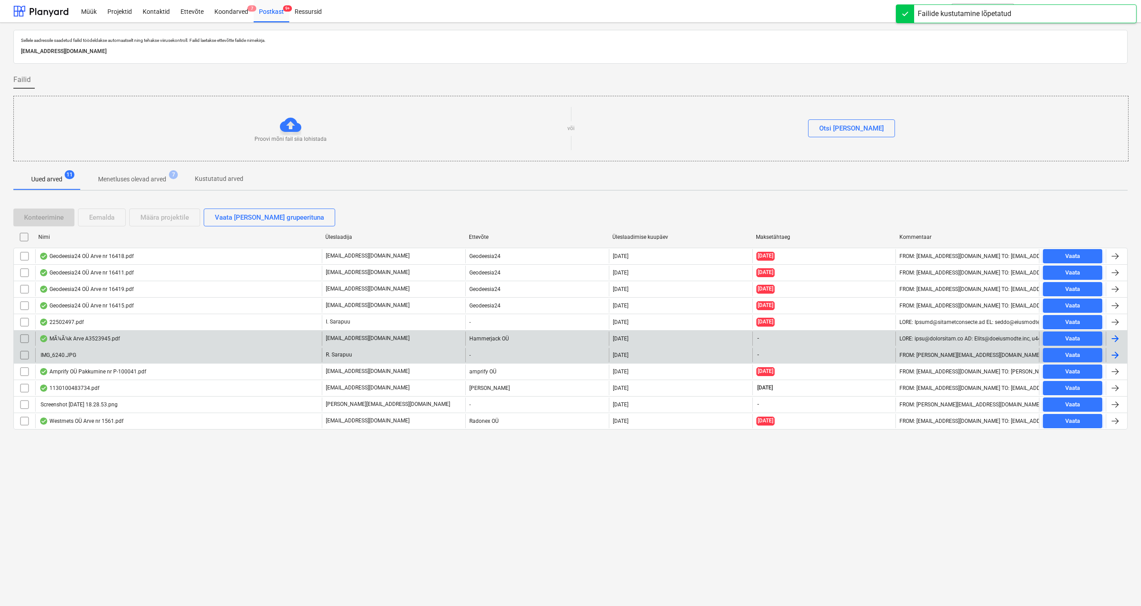
click at [64, 321] on div "IMG_6240.JPG" at bounding box center [57, 355] width 37 height 6
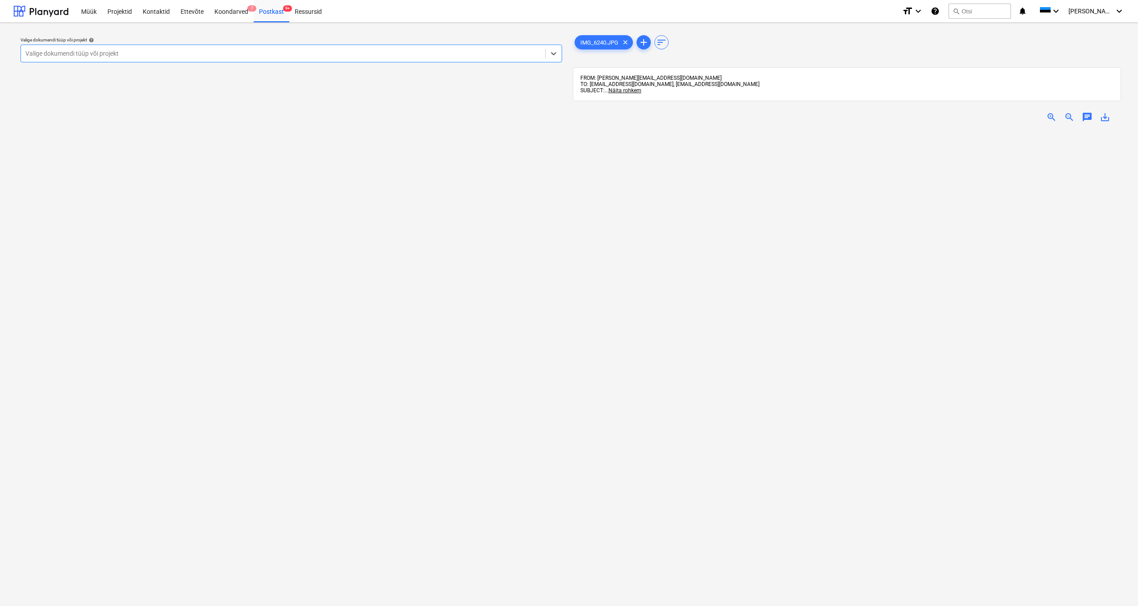
click at [51, 51] on div "Valige dokumendi tüüp või projekt" at bounding box center [282, 53] width 515 height 7
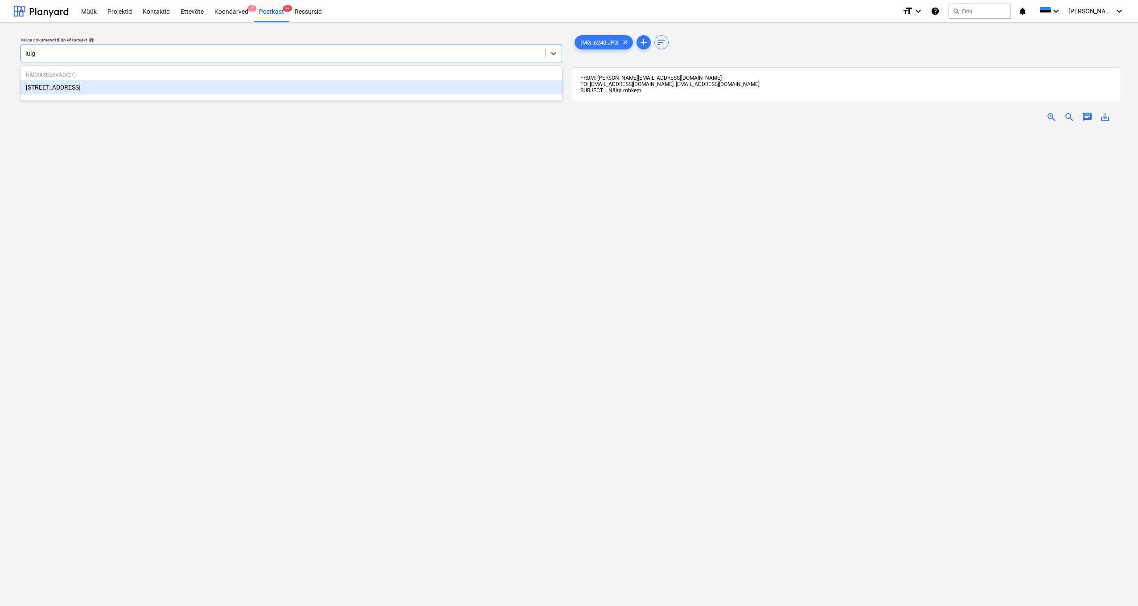
type input "luige"
click at [46, 89] on div "[STREET_ADDRESS]" at bounding box center [292, 87] width 542 height 14
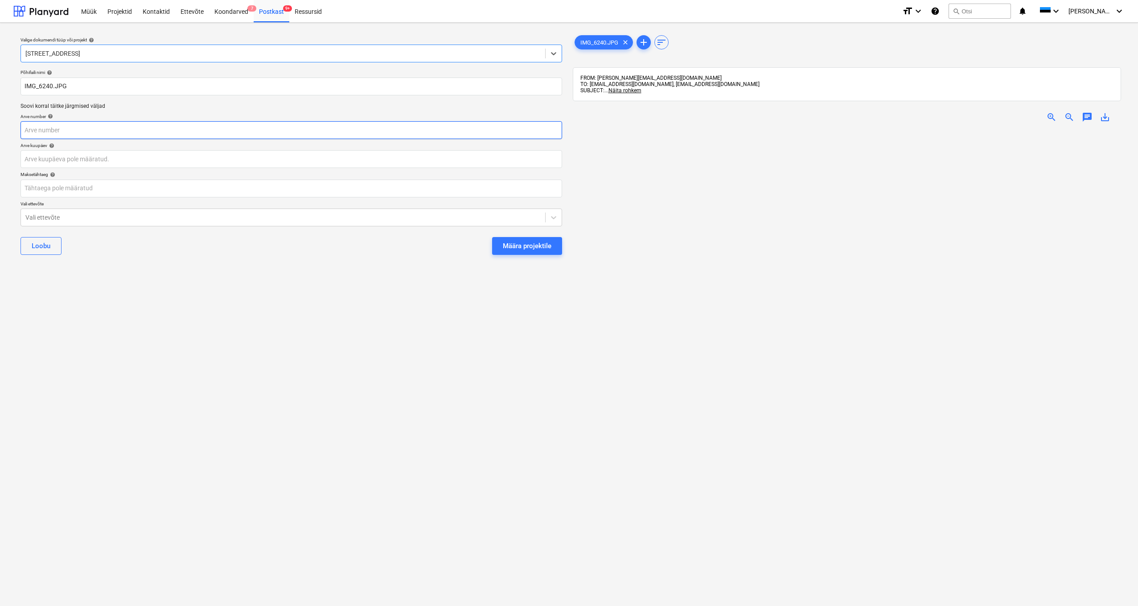
click at [51, 133] on input "text" at bounding box center [292, 130] width 542 height 18
click at [37, 214] on div "Vali ettevõte" at bounding box center [282, 217] width 515 height 7
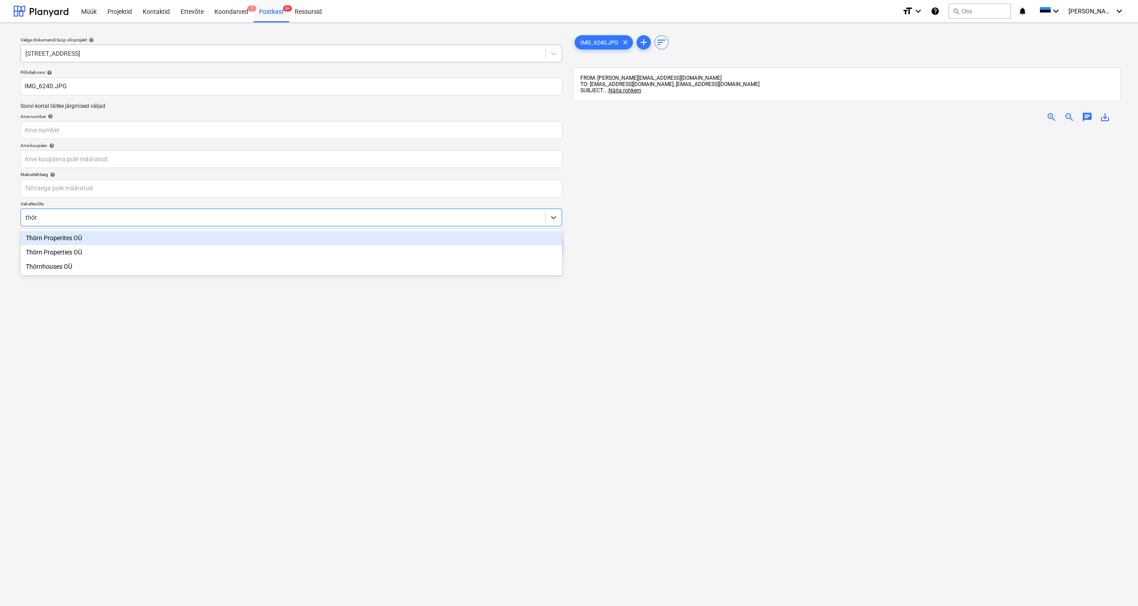
type input "thörn"
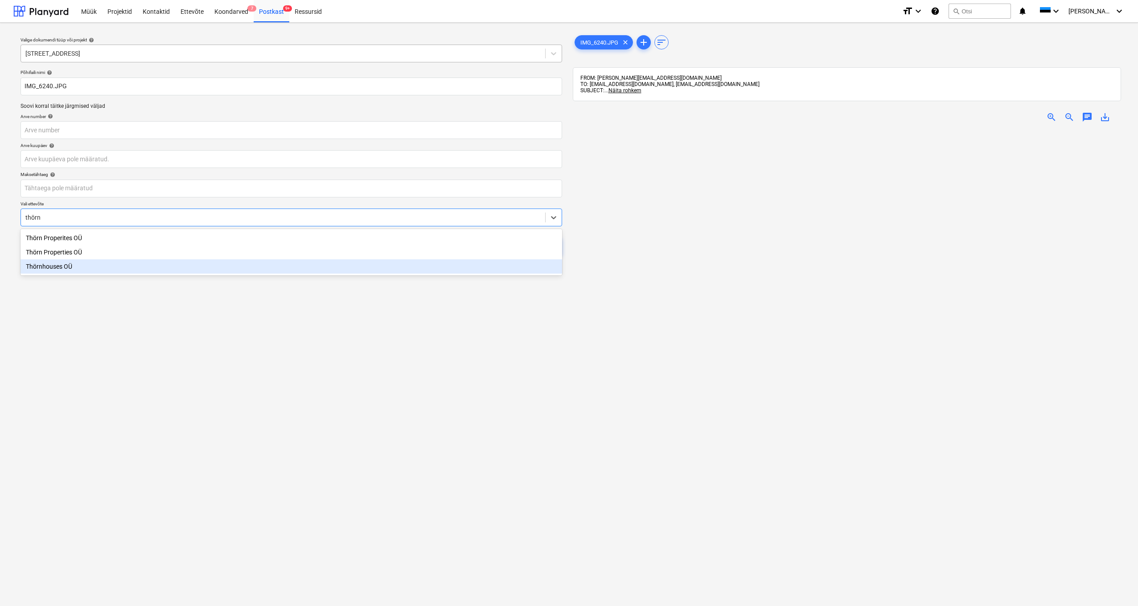
click at [49, 269] on div "Thörnhouses OÜ" at bounding box center [292, 266] width 542 height 14
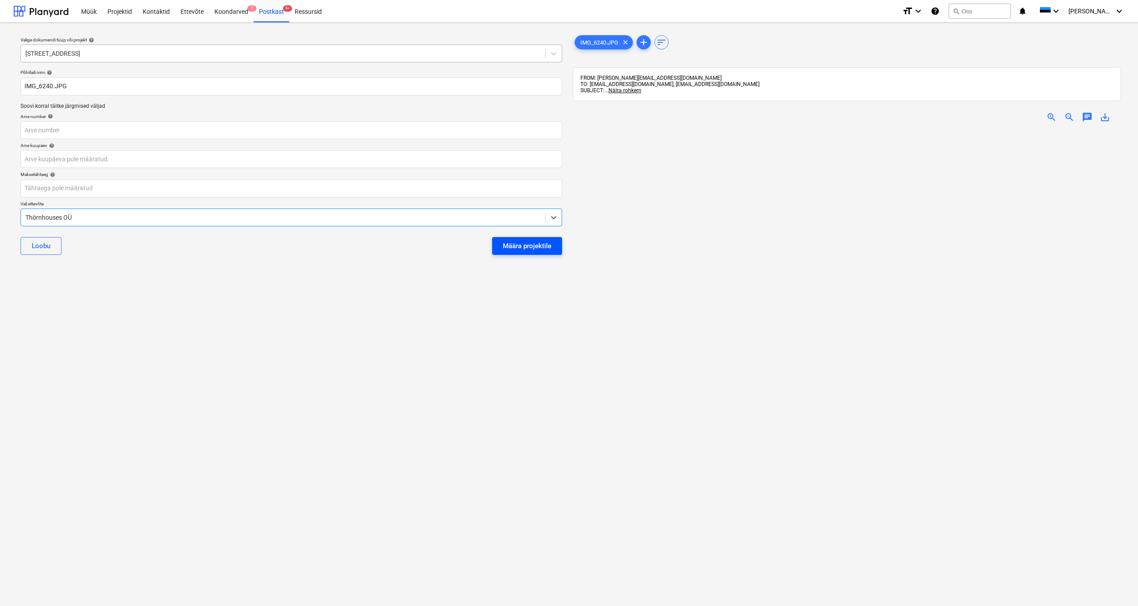
click at [520, 245] on div "Määra projektile" at bounding box center [527, 246] width 49 height 12
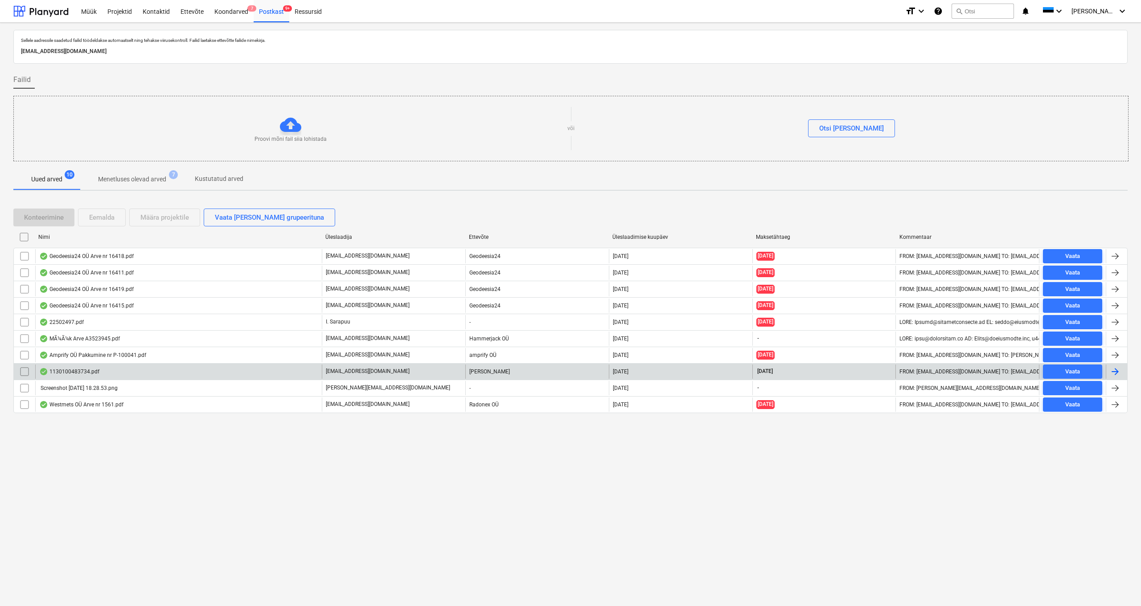
click at [82, 321] on div "1130100483734.pdf" at bounding box center [69, 371] width 60 height 7
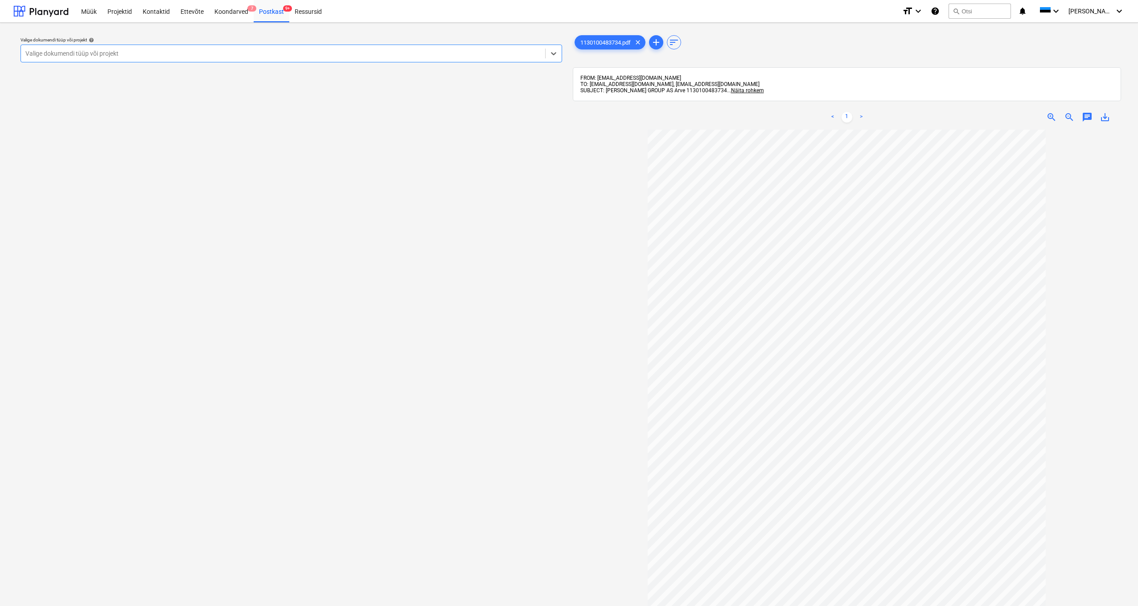
click at [50, 55] on div "Valige dokumendi tüüp või projekt" at bounding box center [282, 53] width 515 height 7
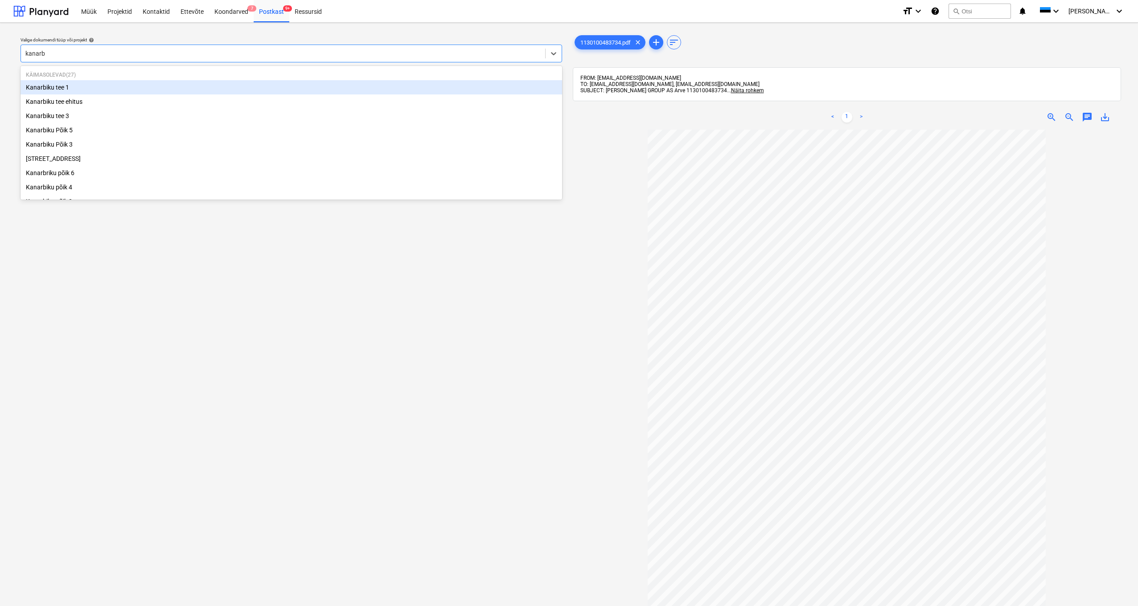
type input "kanar"
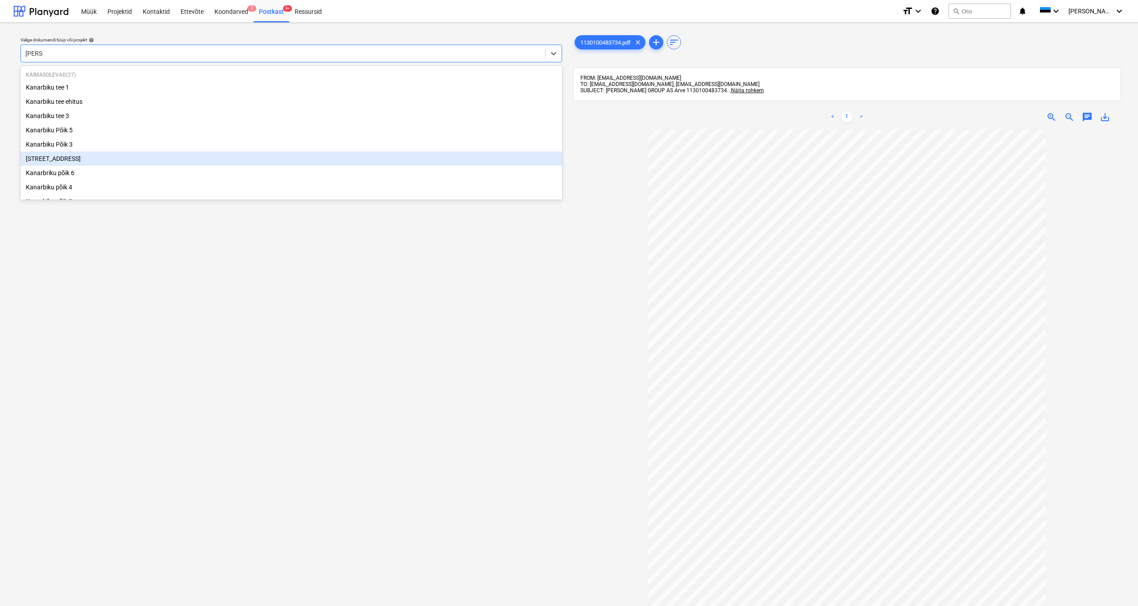
click at [68, 158] on div "[STREET_ADDRESS]" at bounding box center [292, 159] width 542 height 14
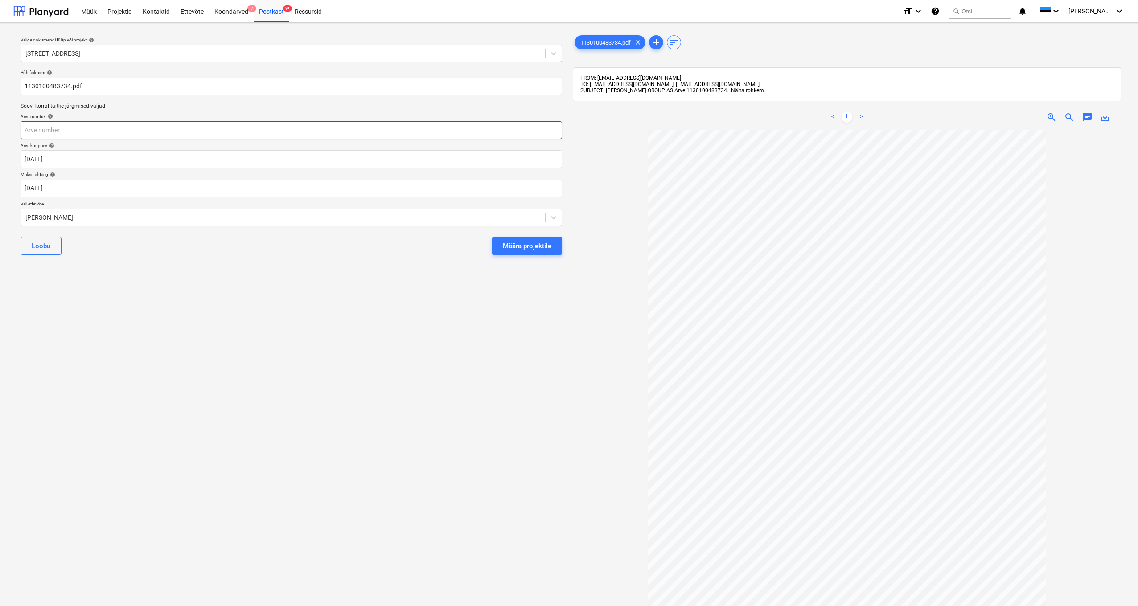
click at [53, 127] on input "text" at bounding box center [292, 130] width 542 height 18
type input "1130100483734"
click at [513, 249] on div "Määra projektile" at bounding box center [527, 246] width 49 height 12
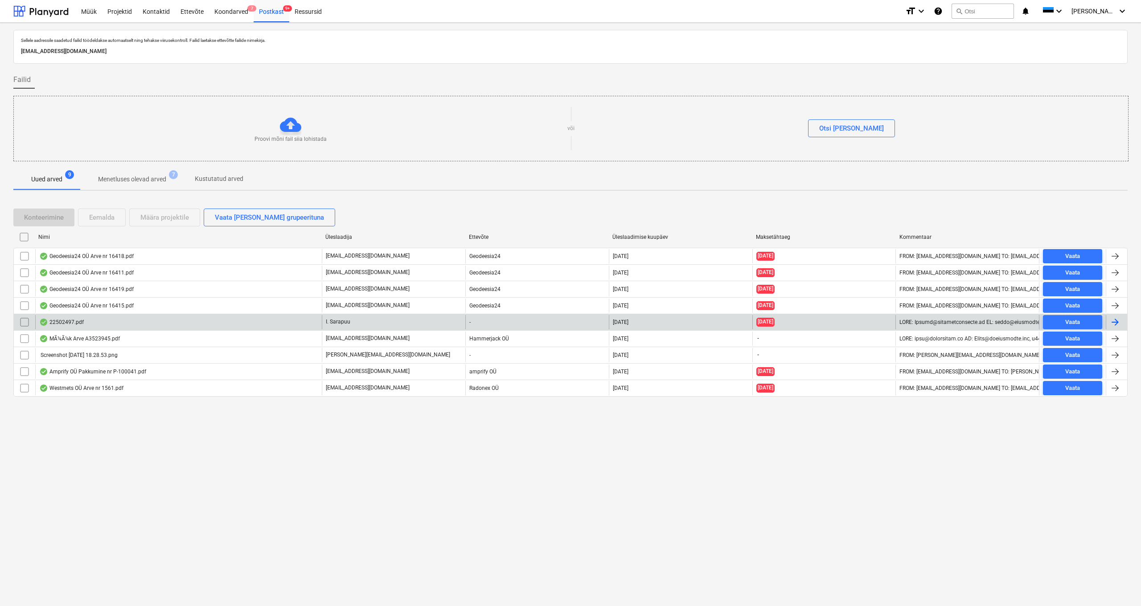
click at [71, 318] on div "22502497.pdf" at bounding box center [178, 322] width 287 height 14
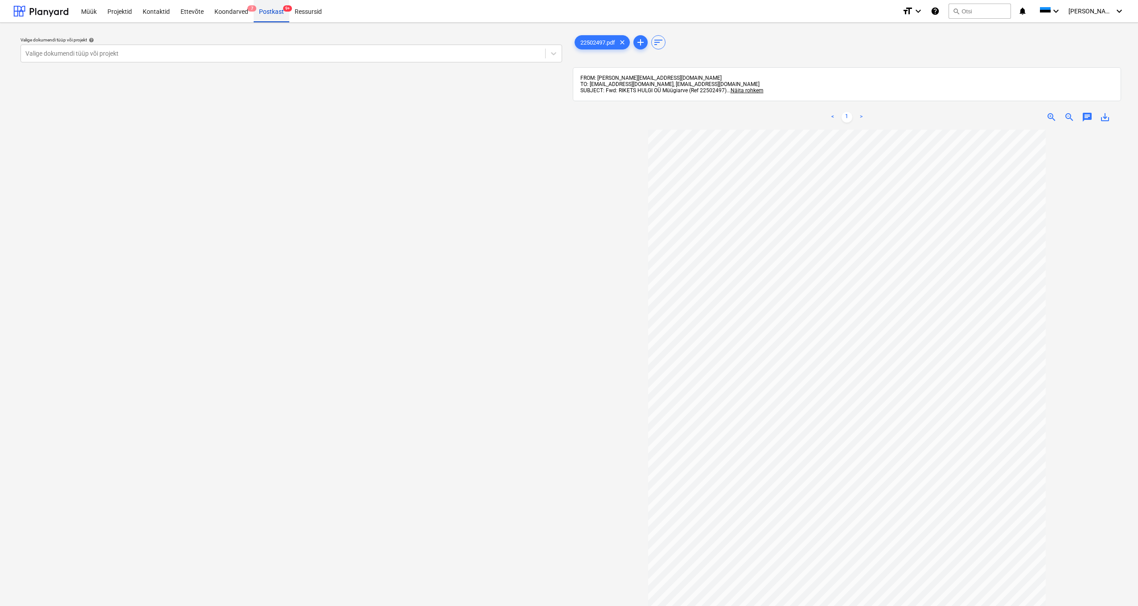
click at [268, 13] on div "Postkast 9+" at bounding box center [272, 11] width 36 height 23
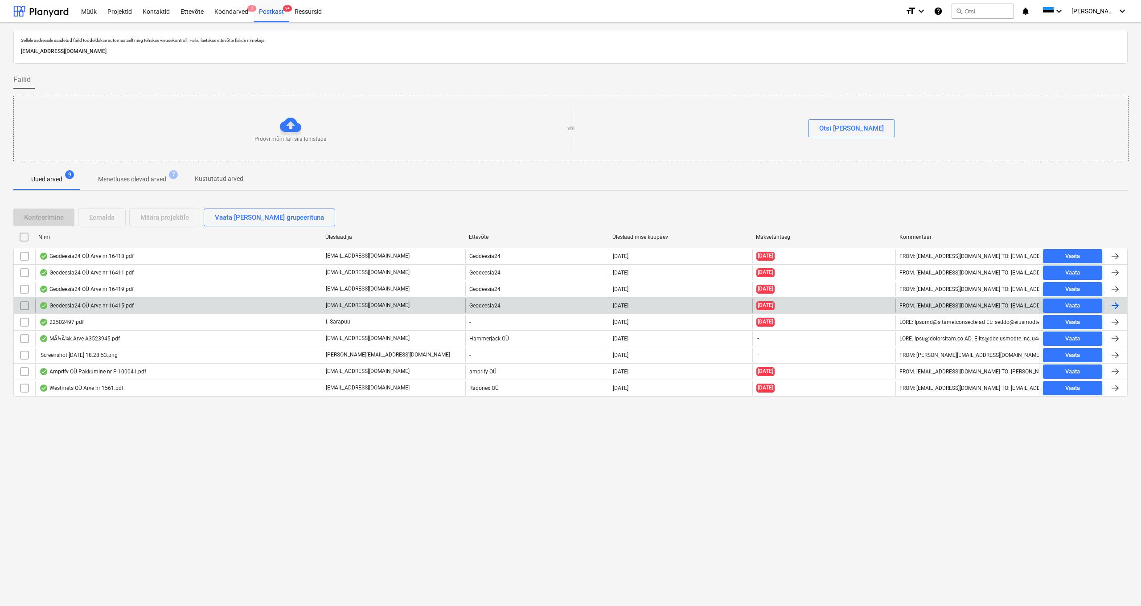
click at [110, 305] on div "Geodeesia24 OÜ Arve nr 16415.pdf" at bounding box center [86, 305] width 94 height 7
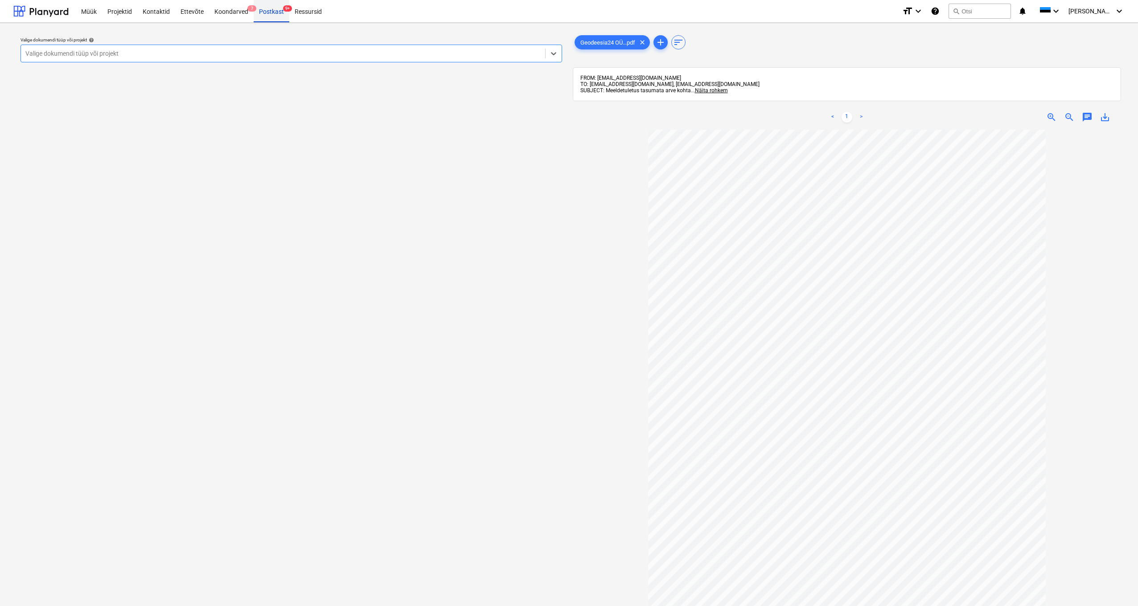
click at [273, 9] on div "Postkast 9+" at bounding box center [272, 11] width 36 height 23
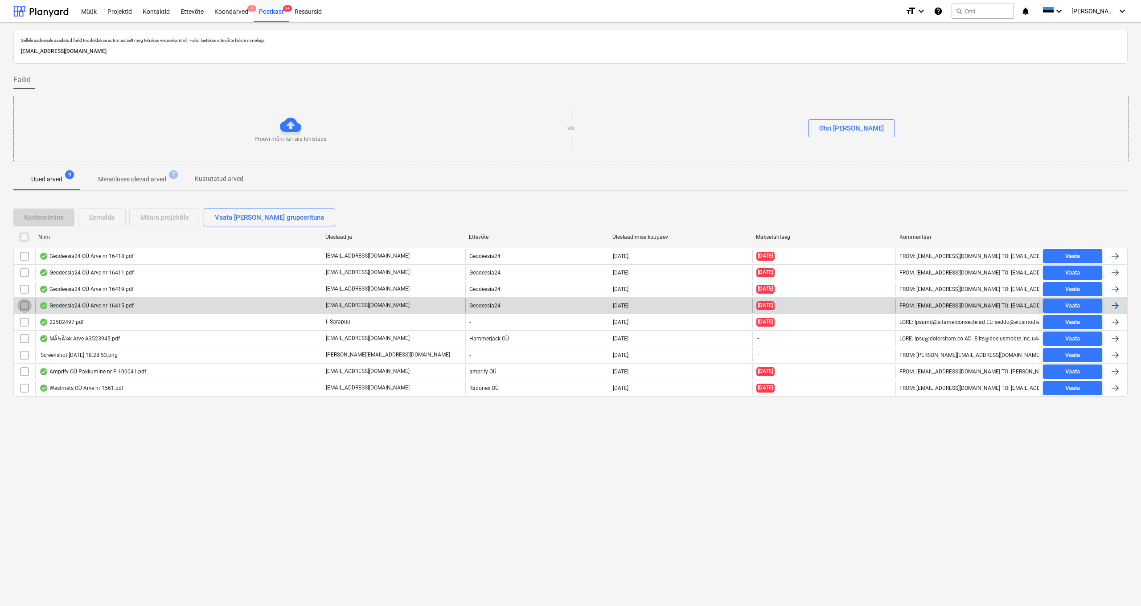
click at [25, 305] on input "checkbox" at bounding box center [24, 306] width 14 height 14
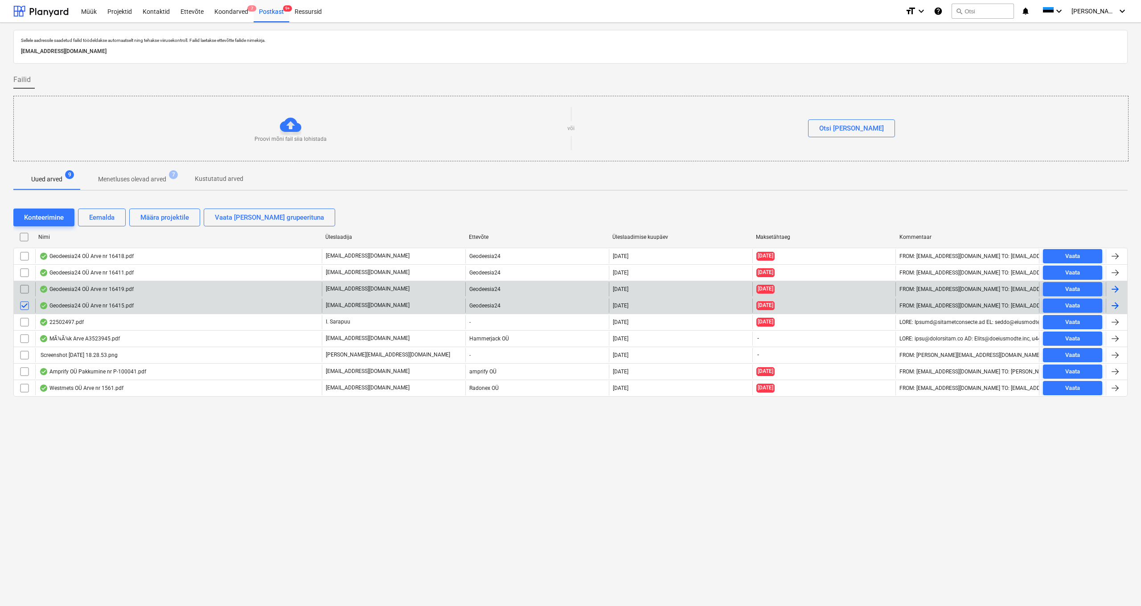
click at [23, 288] on input "checkbox" at bounding box center [24, 289] width 14 height 14
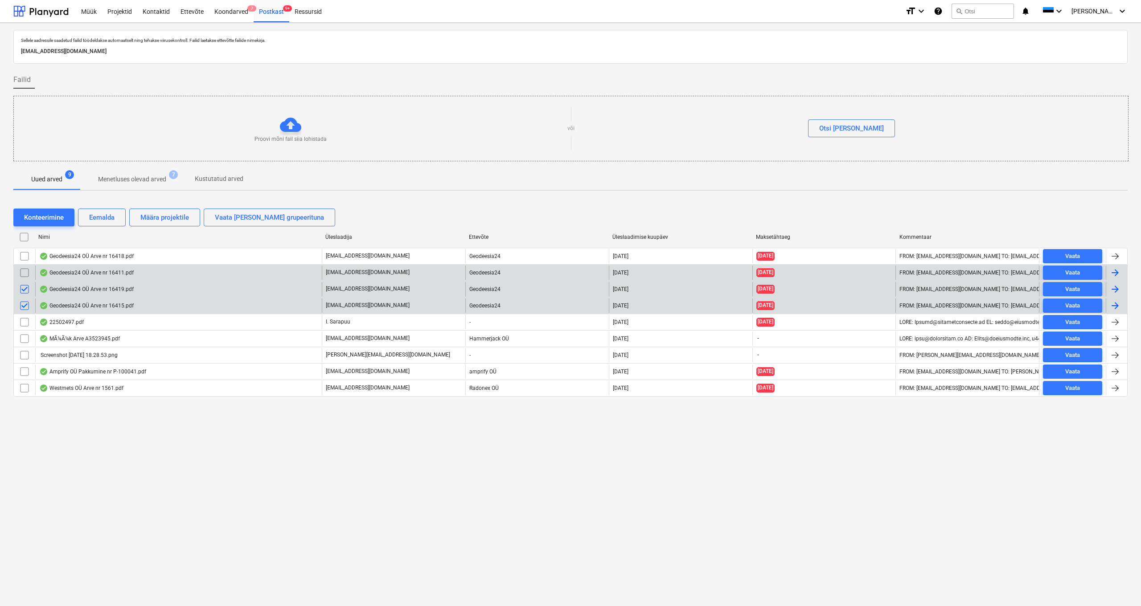
click at [25, 271] on input "checkbox" at bounding box center [24, 273] width 14 height 14
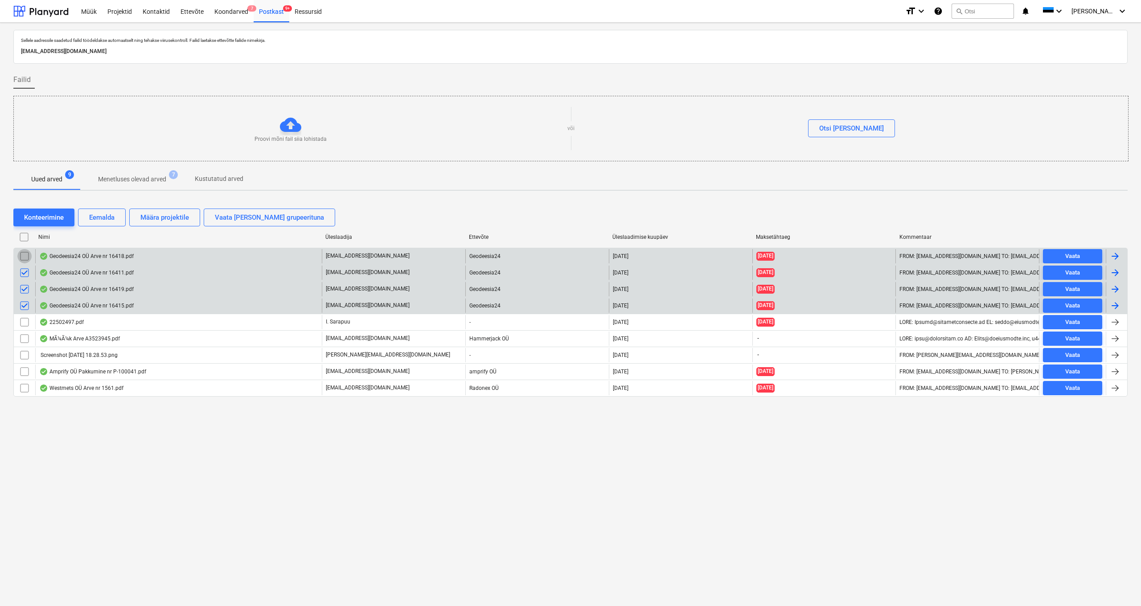
click at [25, 255] on input "checkbox" at bounding box center [24, 256] width 14 height 14
click at [103, 220] on div "Eemalda" at bounding box center [101, 218] width 25 height 12
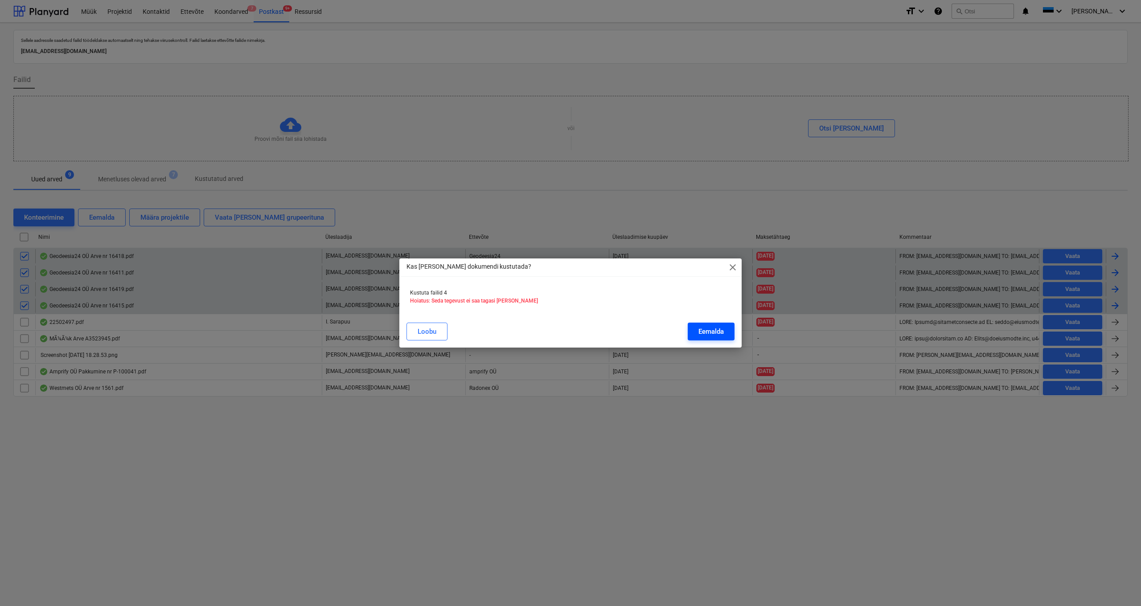
click at [728, 321] on button "Eemalda" at bounding box center [711, 332] width 47 height 18
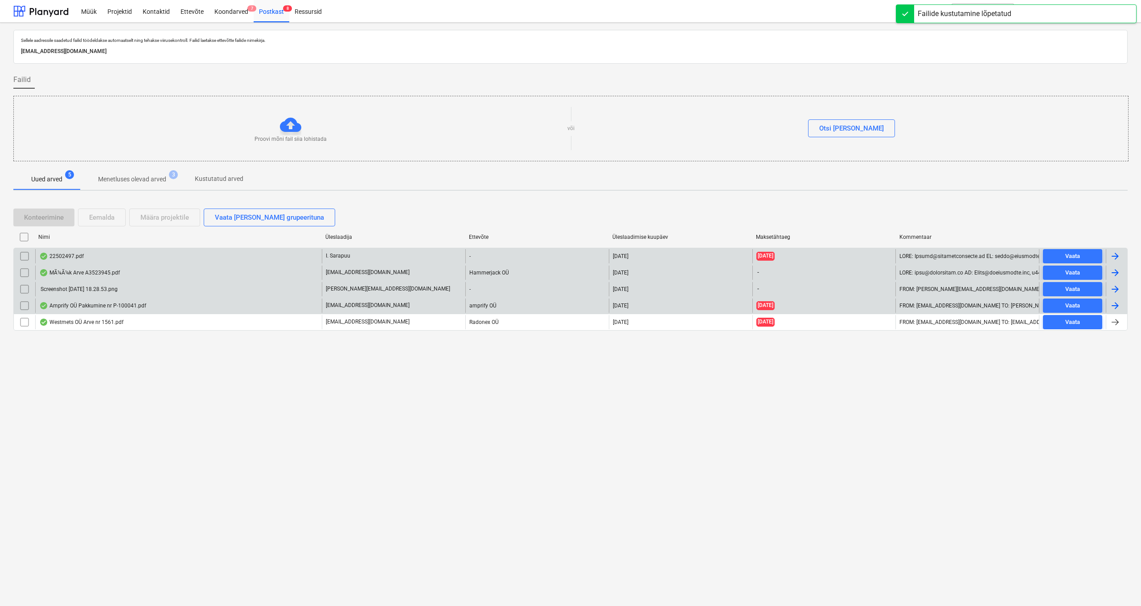
click at [113, 289] on div "Screenshot [DATE] 18.28.53.png" at bounding box center [78, 289] width 78 height 6
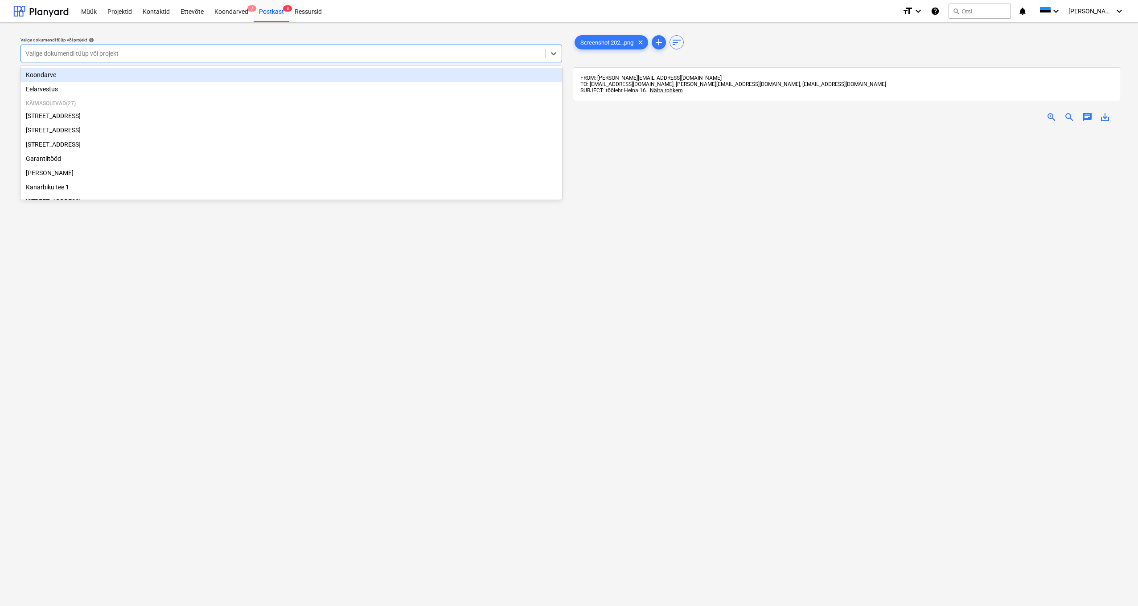
click at [69, 51] on div "Valige dokumendi tüüp või projekt" at bounding box center [282, 53] width 515 height 7
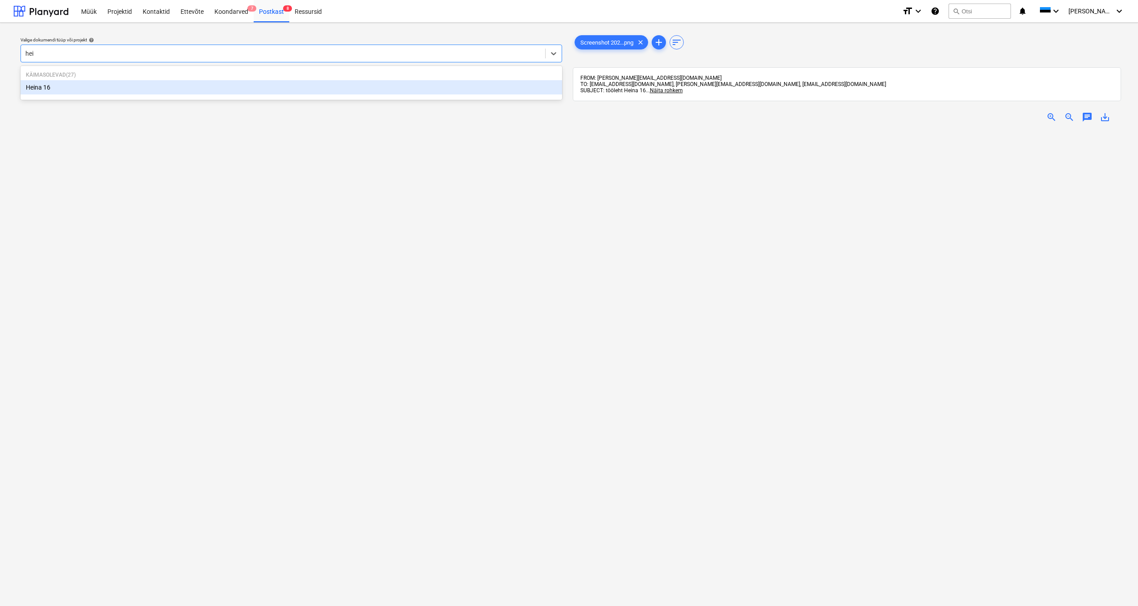
type input "hein"
click at [40, 87] on div "Heina 16" at bounding box center [292, 87] width 542 height 14
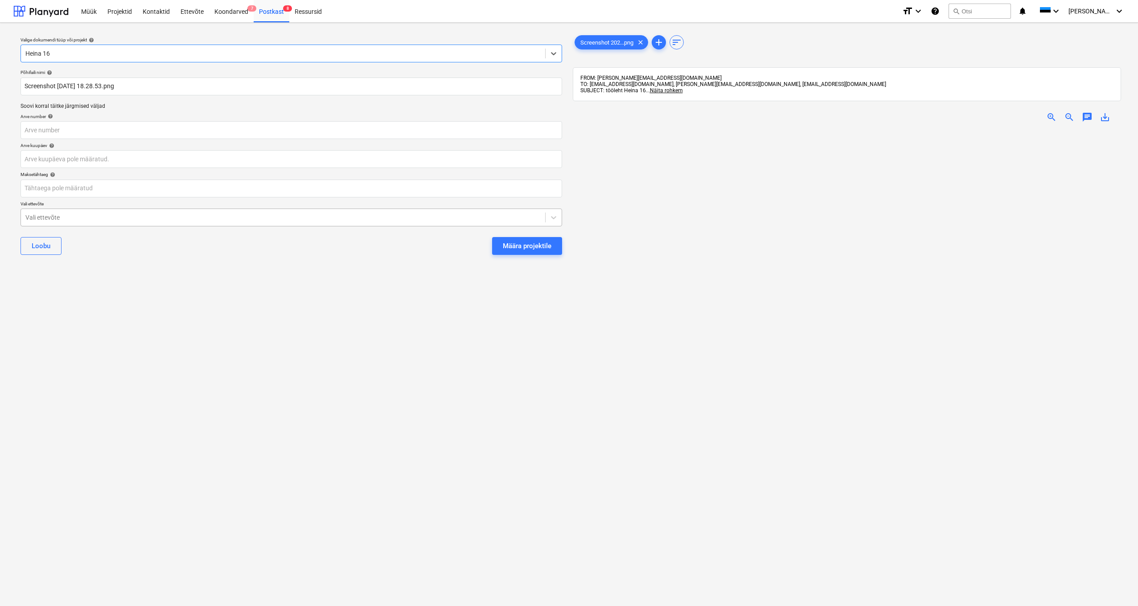
click at [34, 215] on div "Vali ettevõte" at bounding box center [282, 217] width 515 height 7
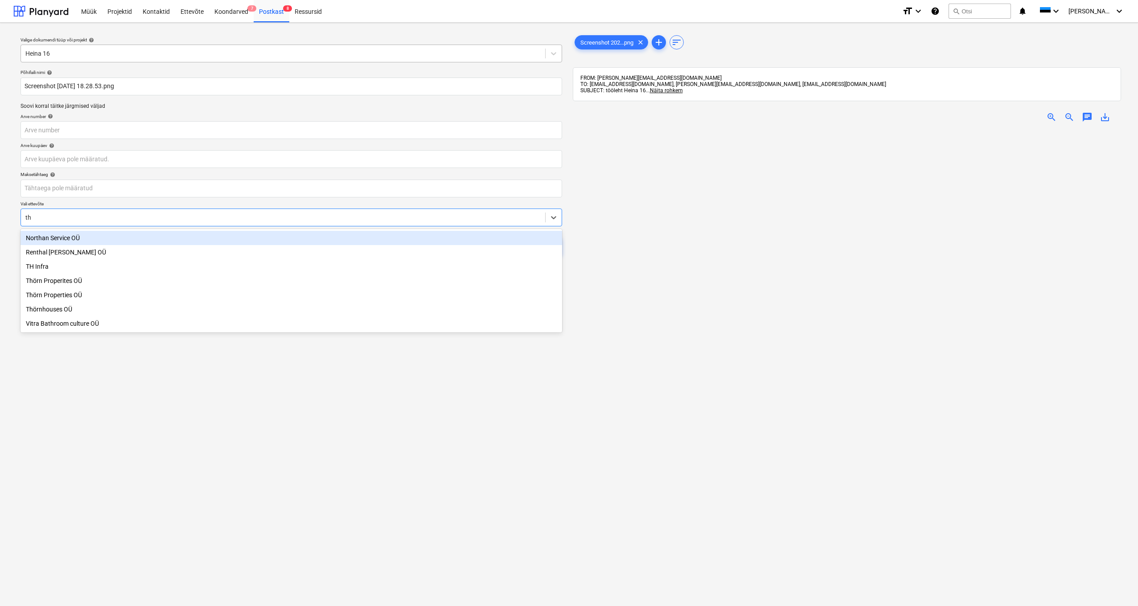
type input "thö"
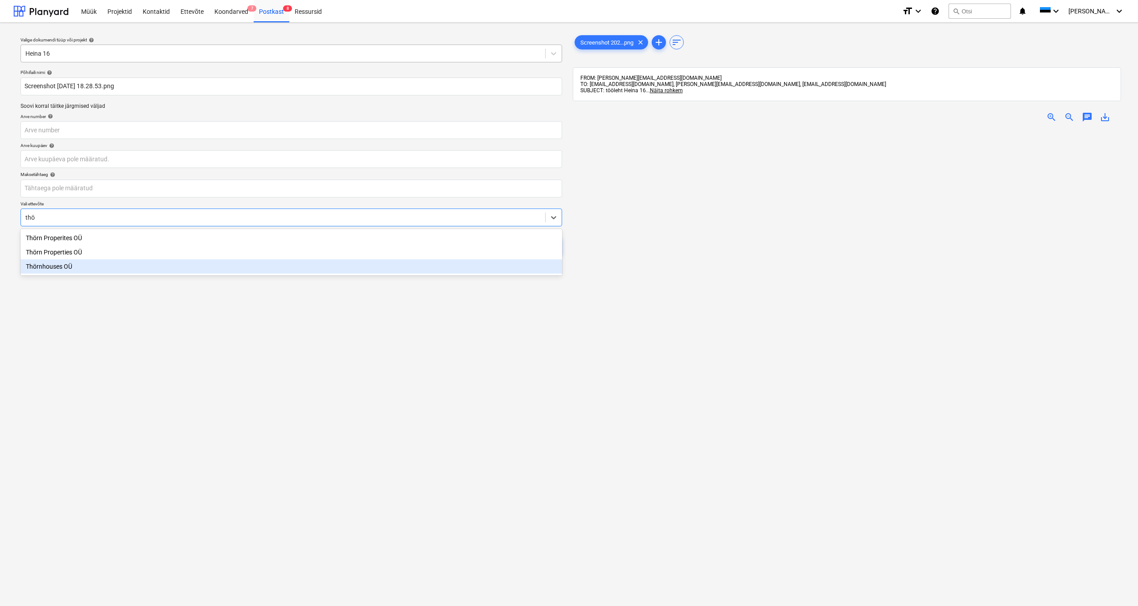
click at [65, 267] on div "Thörnhouses OÜ" at bounding box center [292, 266] width 542 height 14
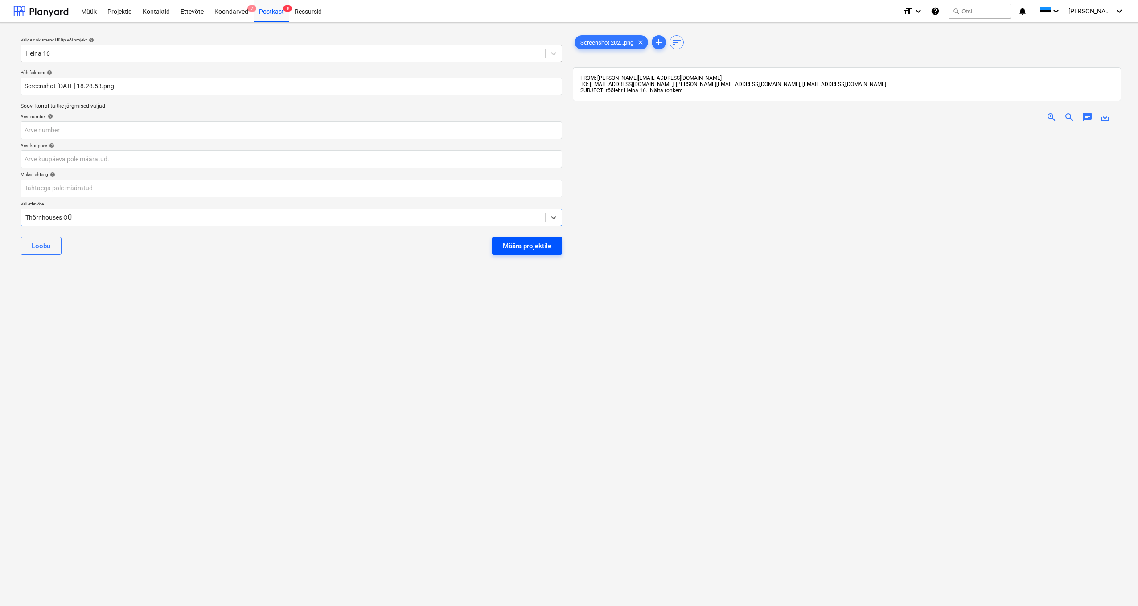
click at [533, 245] on div "Määra projektile" at bounding box center [527, 246] width 49 height 12
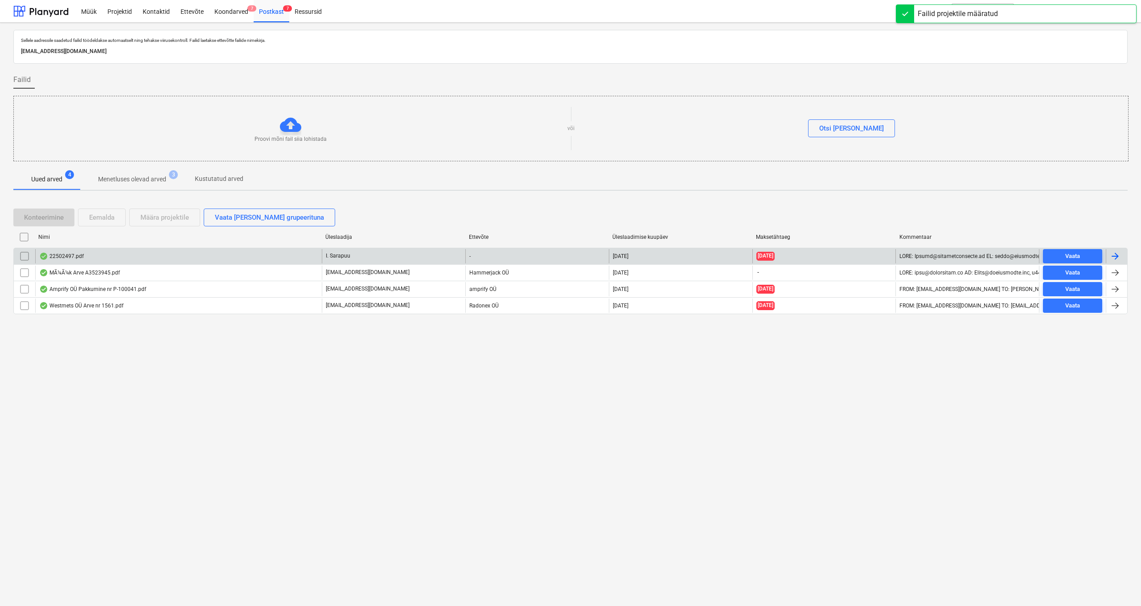
click at [63, 255] on div "22502497.pdf" at bounding box center [61, 256] width 45 height 7
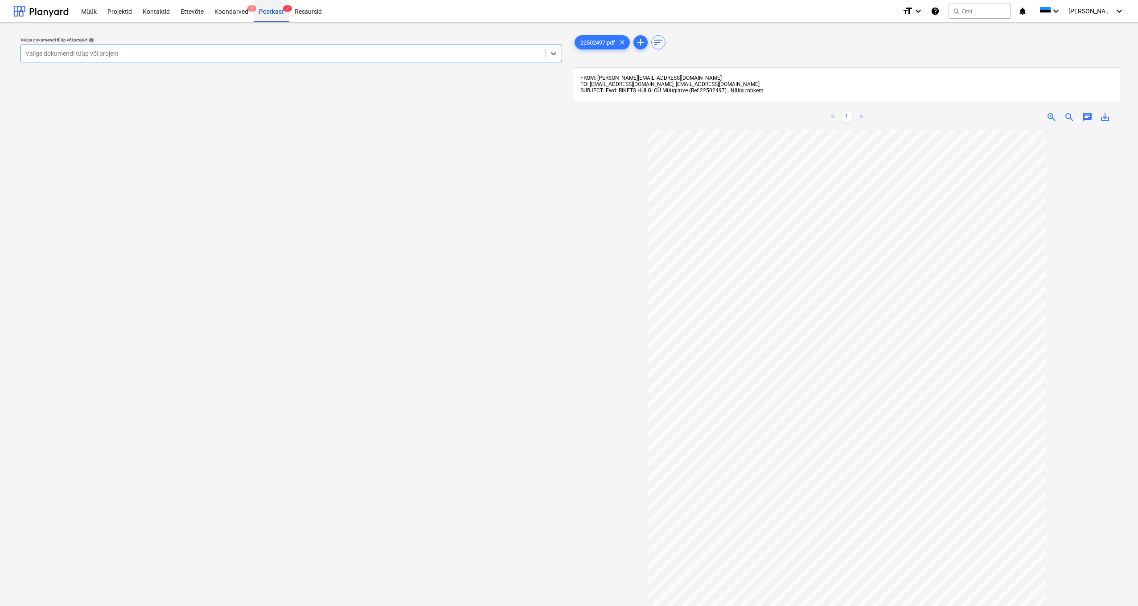
click at [267, 12] on div "Postkast 7" at bounding box center [272, 11] width 36 height 23
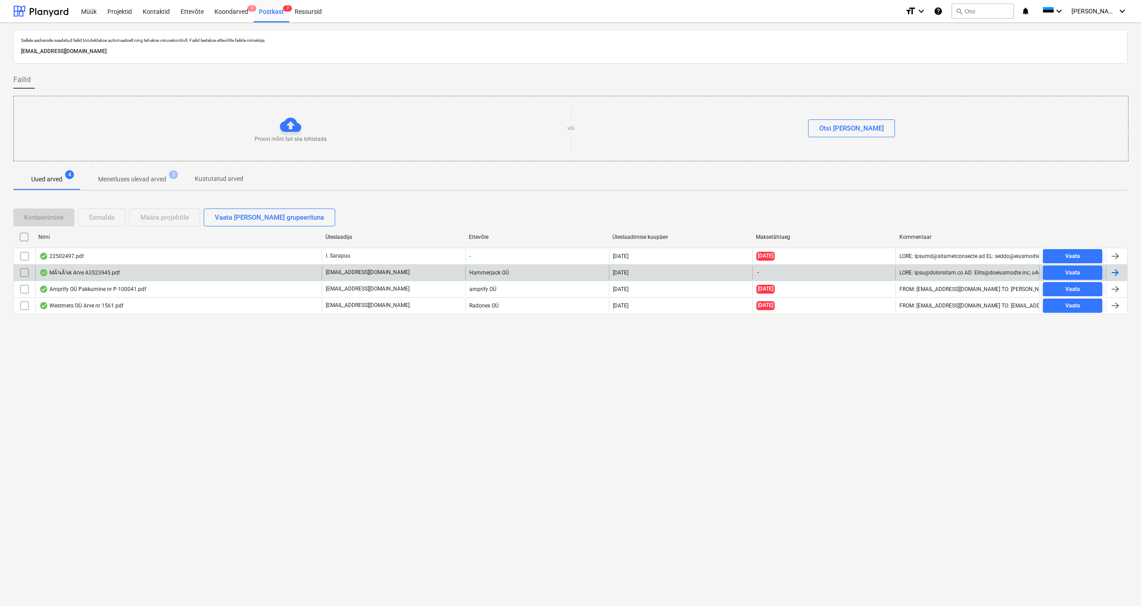
click at [112, 274] on div "MÃ¼Ã¼k Arve A3523945.pdf" at bounding box center [79, 272] width 81 height 7
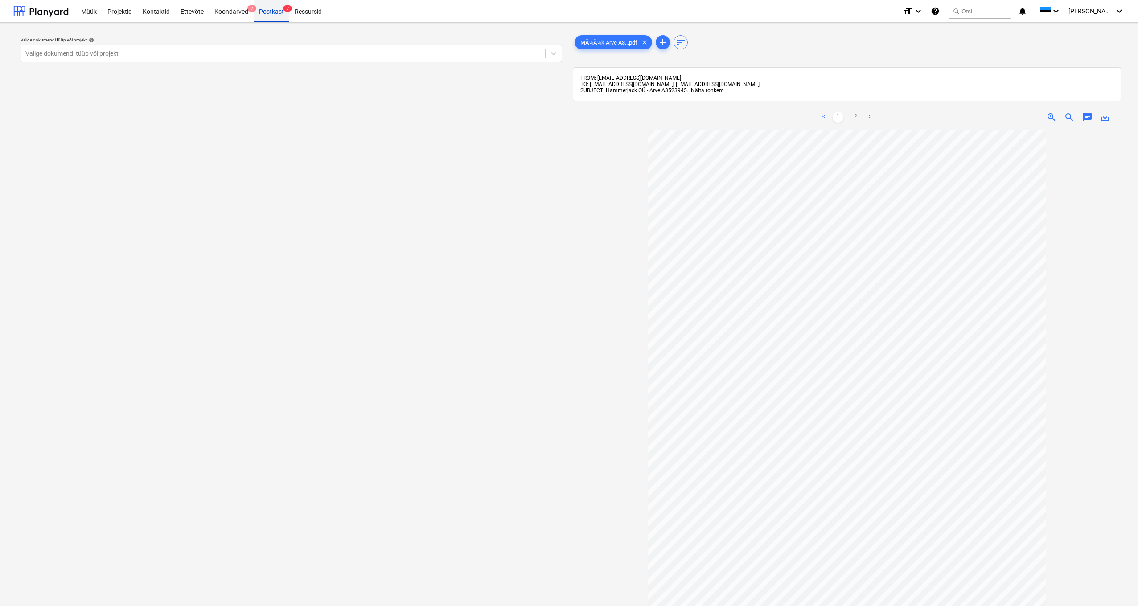
click at [270, 8] on div "Postkast 7" at bounding box center [272, 11] width 36 height 23
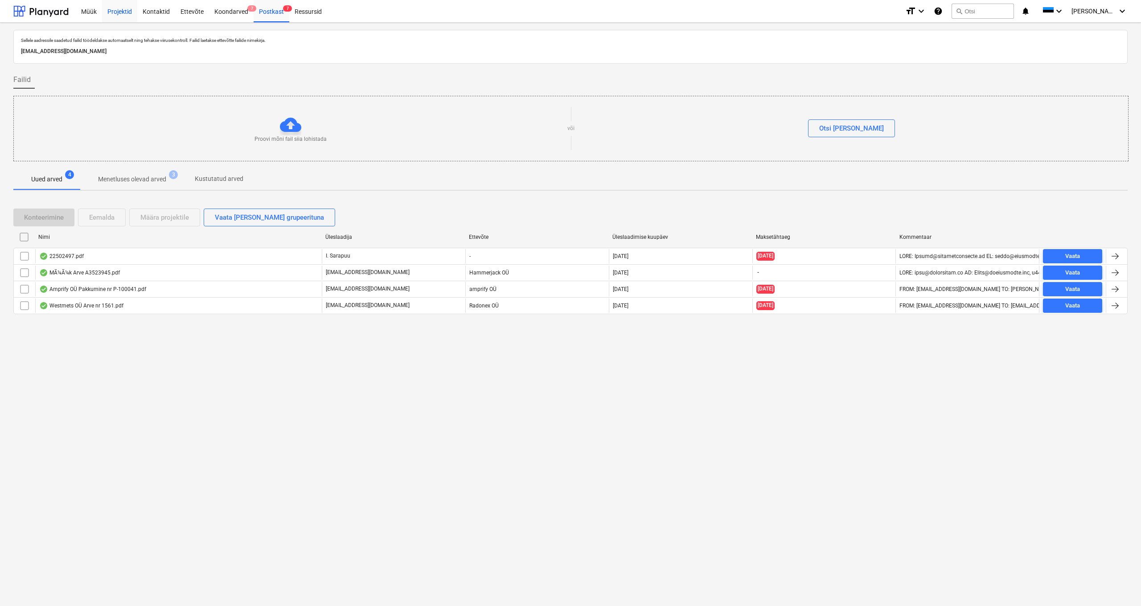
click at [126, 10] on div "Projektid" at bounding box center [119, 11] width 35 height 23
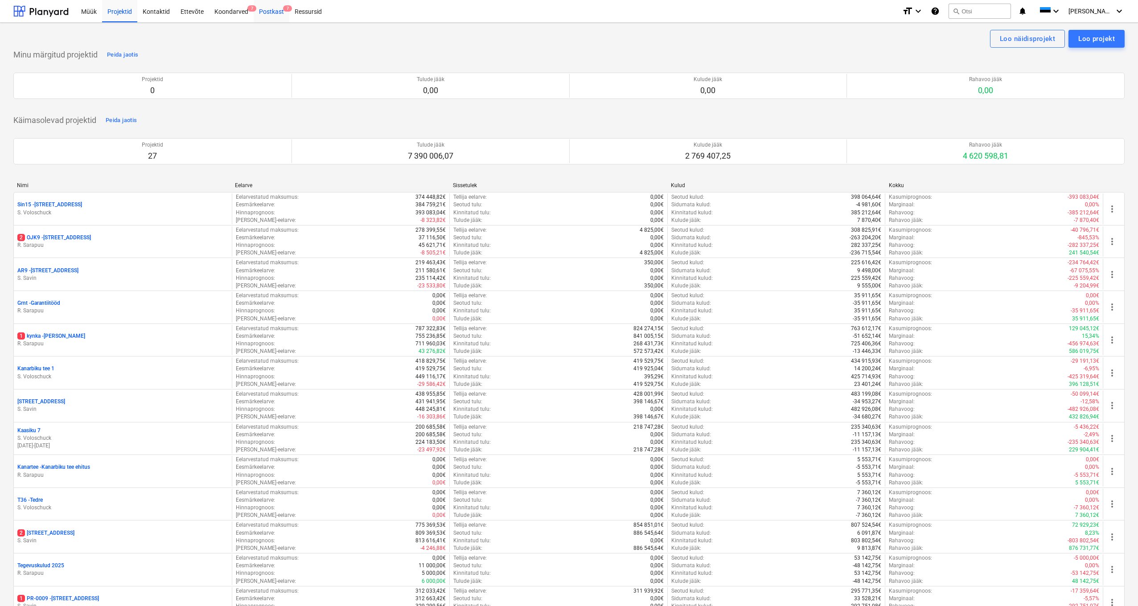
click at [274, 11] on div "Postkast 7" at bounding box center [272, 11] width 36 height 23
